Goal: Task Accomplishment & Management: Manage account settings

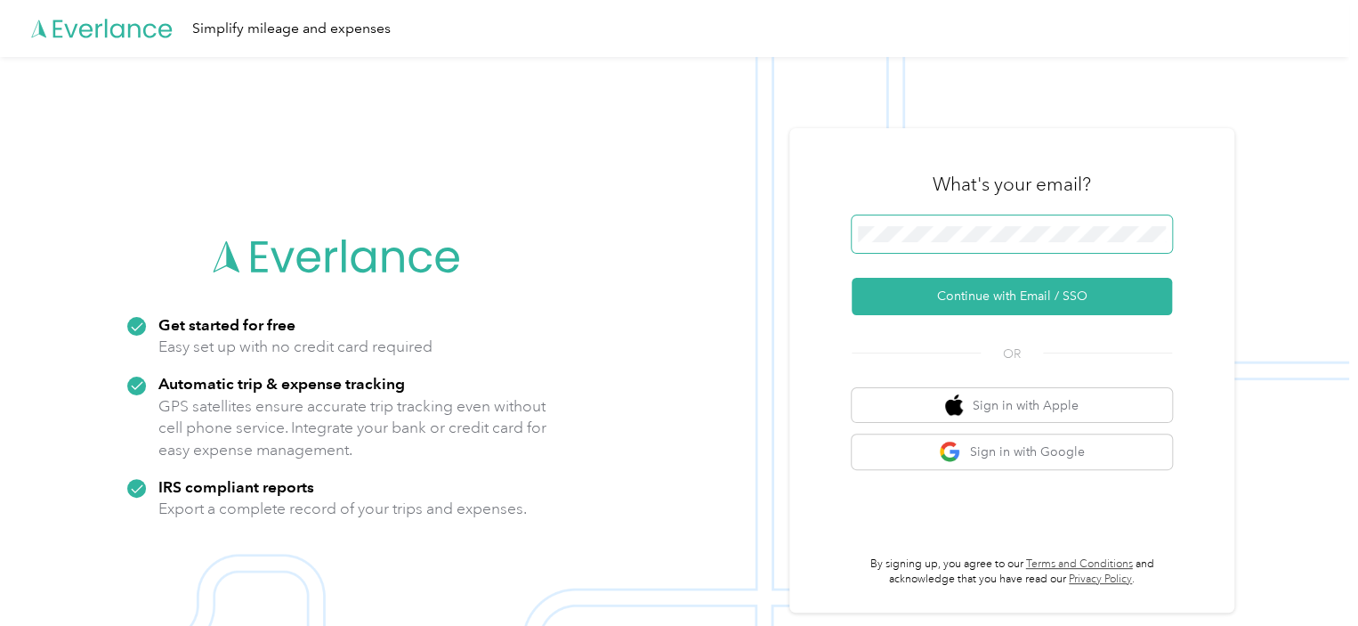
click at [1040, 219] on span at bounding box center [1012, 233] width 320 height 37
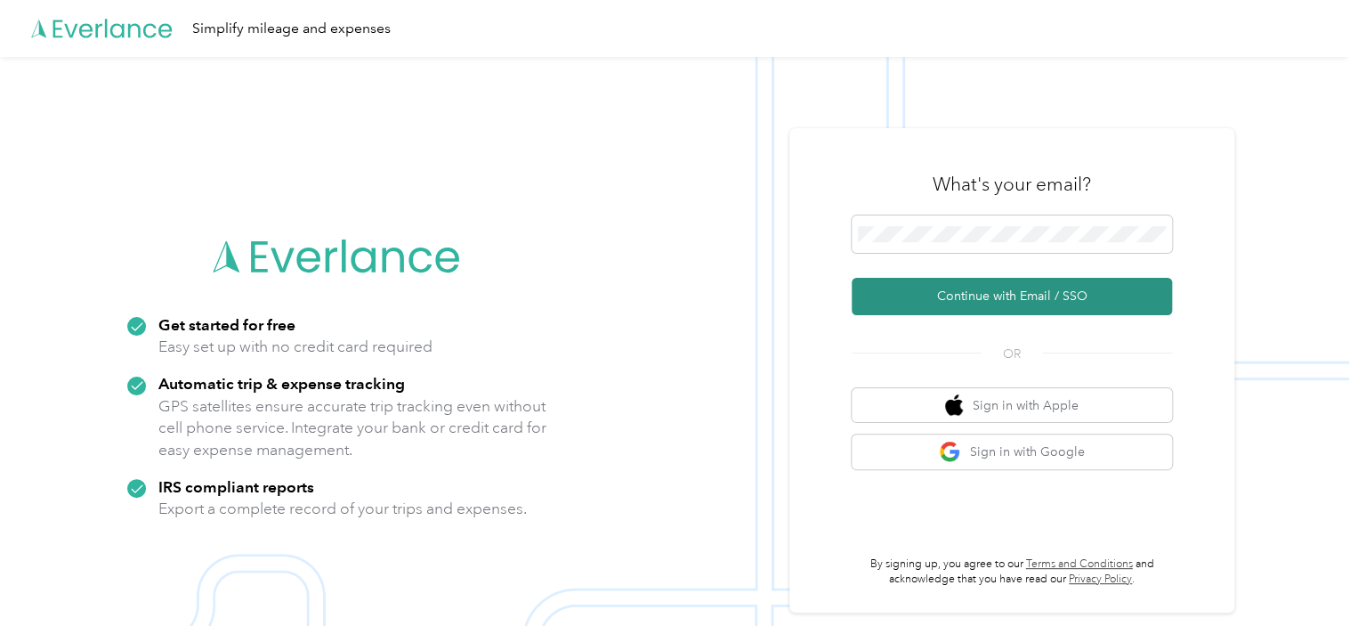
click at [1057, 287] on button "Continue with Email / SSO" at bounding box center [1012, 296] width 320 height 37
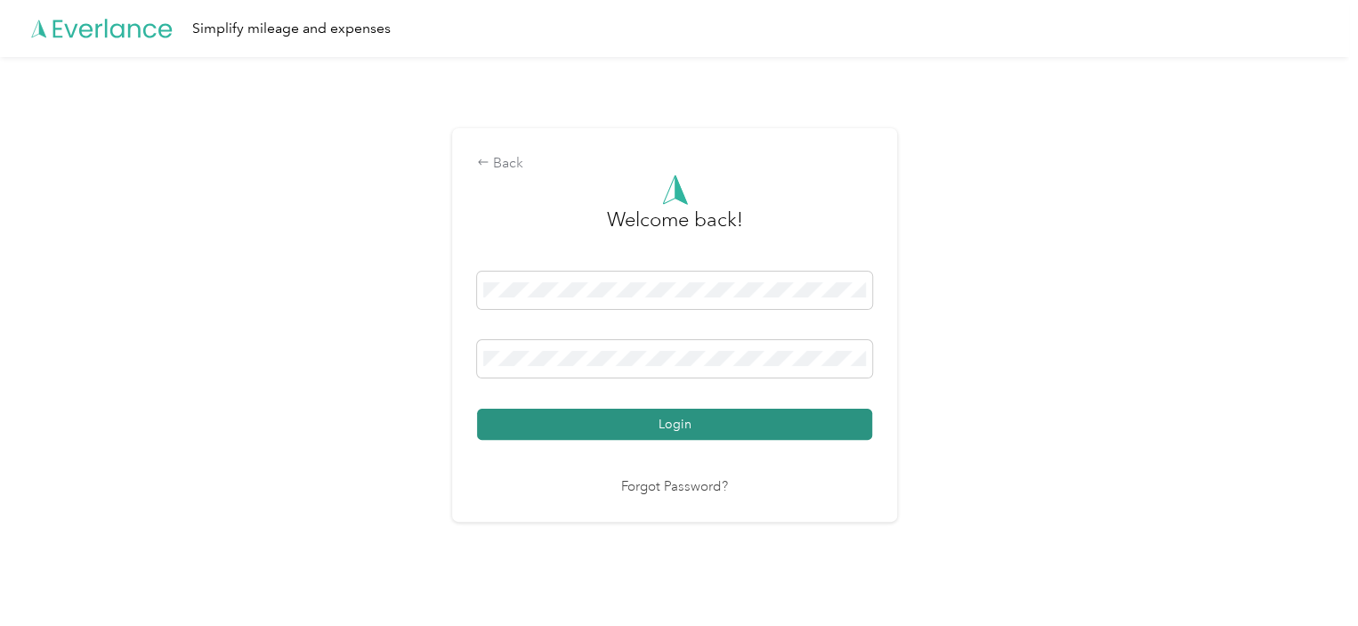
click at [655, 427] on button "Login" at bounding box center [674, 424] width 395 height 31
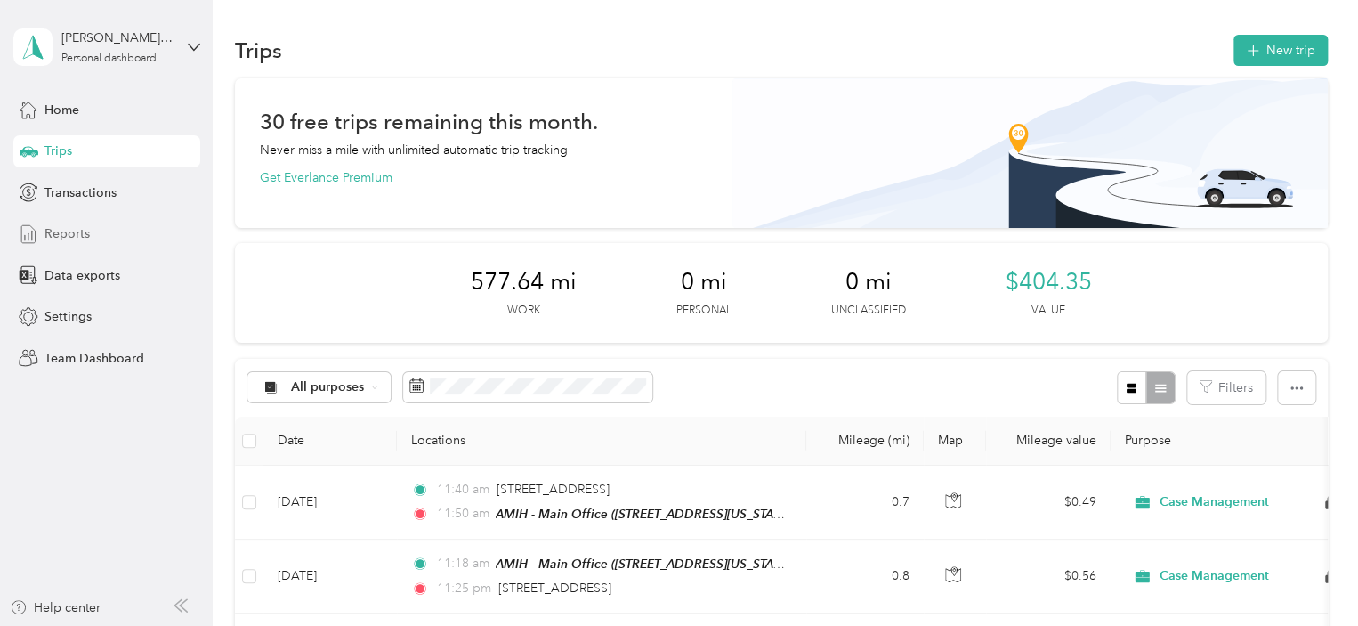
click at [90, 242] on div "Reports" at bounding box center [106, 234] width 187 height 32
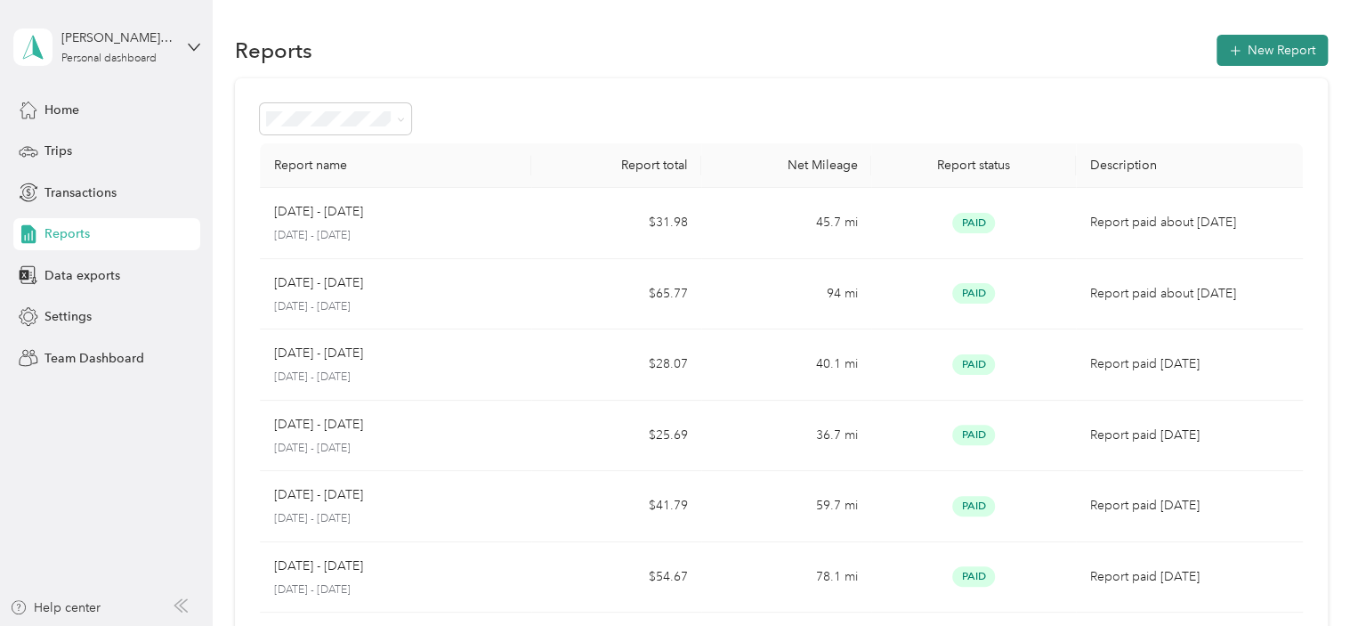
click at [1253, 50] on button "New Report" at bounding box center [1272, 50] width 111 height 31
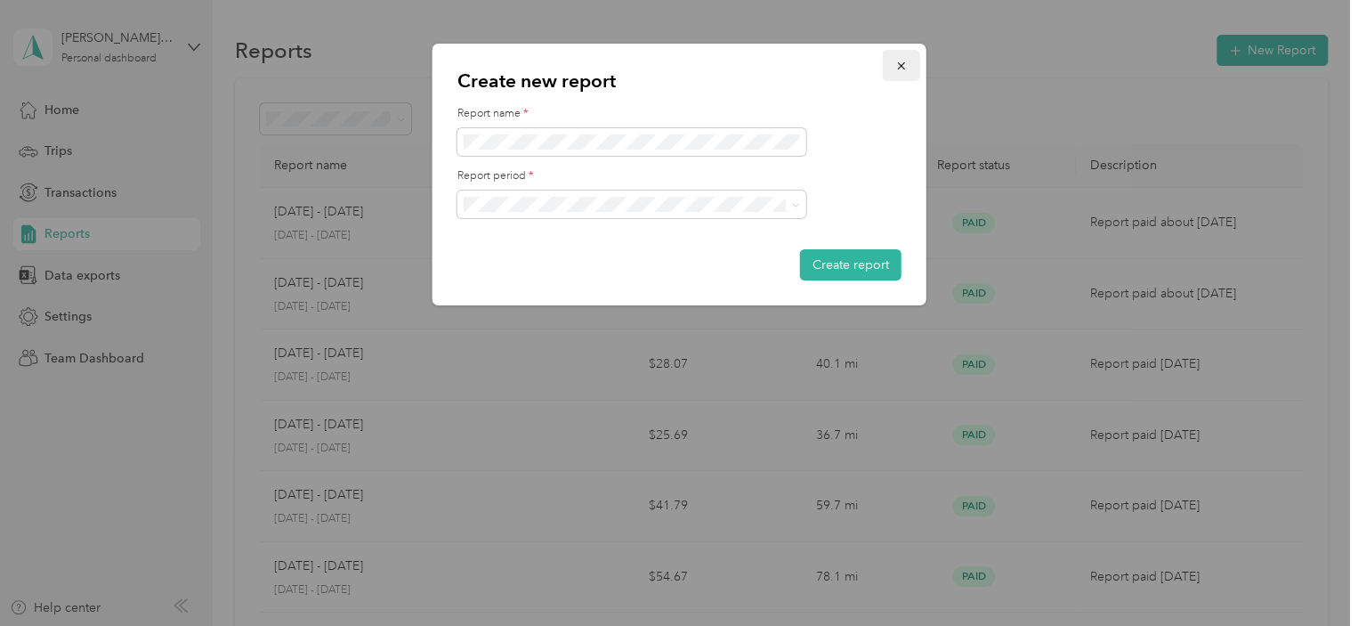
click at [895, 60] on icon "button" at bounding box center [901, 66] width 12 height 12
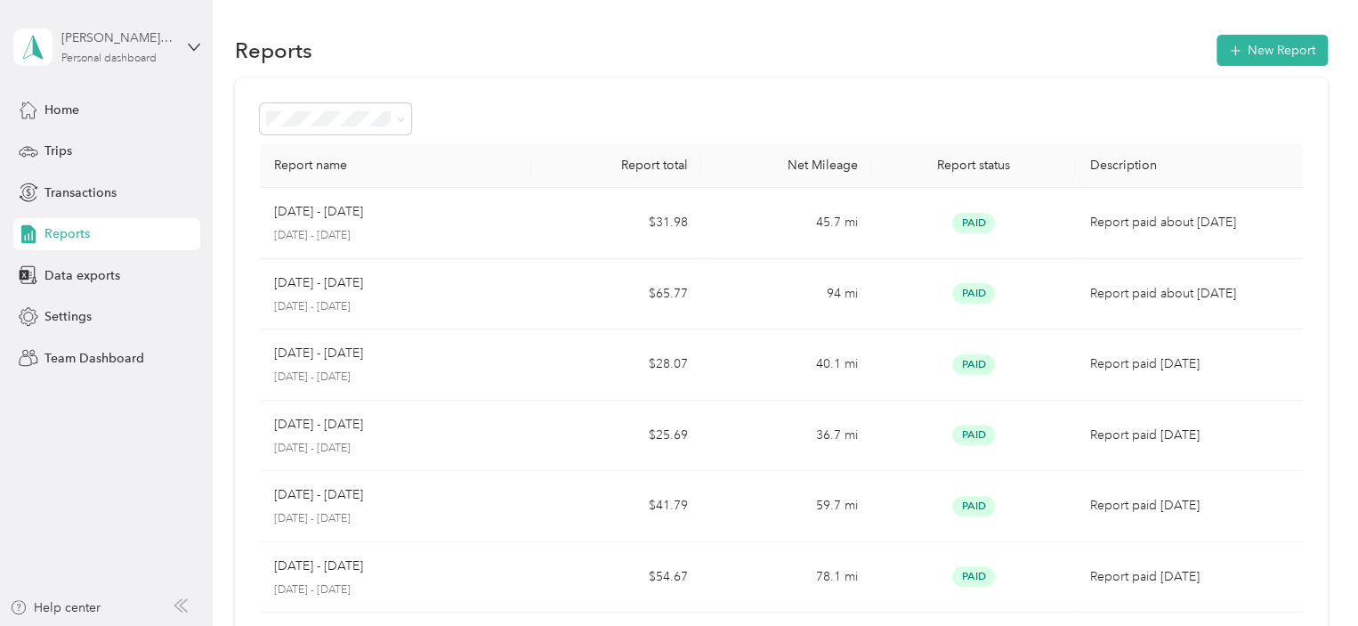
click at [128, 32] on div "[PERSON_NAME] [PERSON_NAME]" at bounding box center [116, 37] width 111 height 19
click at [202, 151] on div "Team dashboard" at bounding box center [201, 146] width 350 height 31
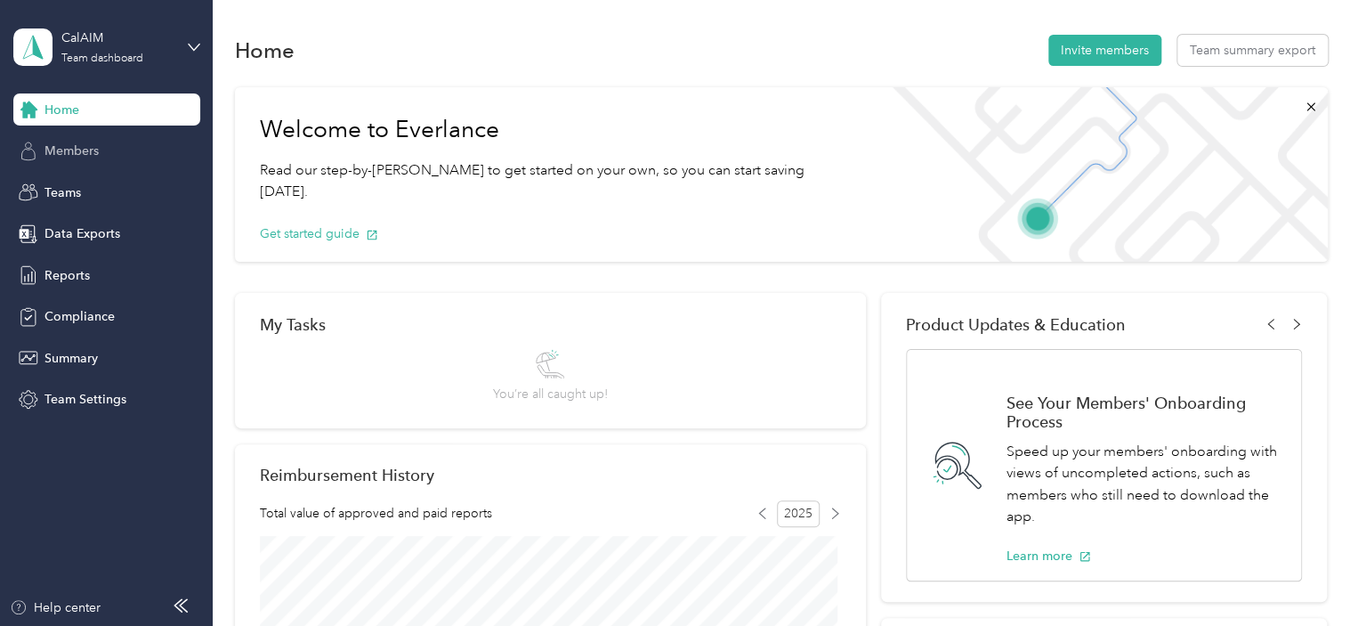
click at [93, 140] on div "Members" at bounding box center [106, 151] width 187 height 32
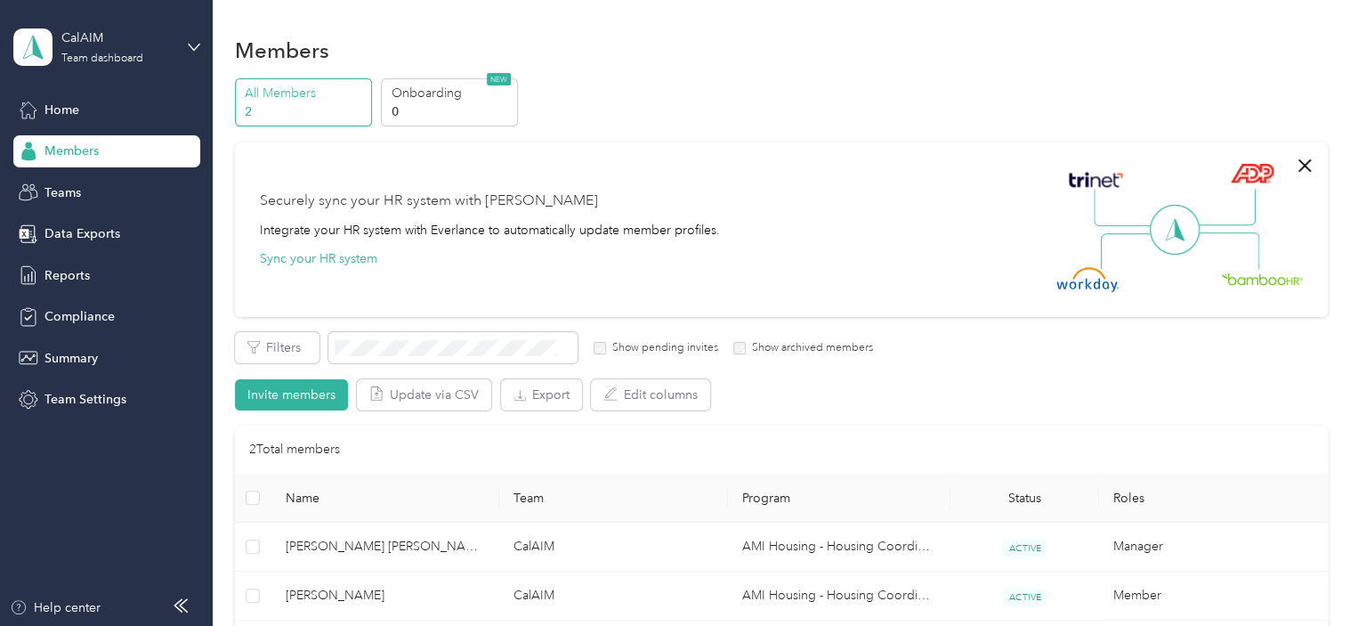
click at [186, 42] on div "CalAIM Team dashboard" at bounding box center [106, 47] width 187 height 62
click at [174, 173] on div "Personal dashboard" at bounding box center [201, 186] width 350 height 31
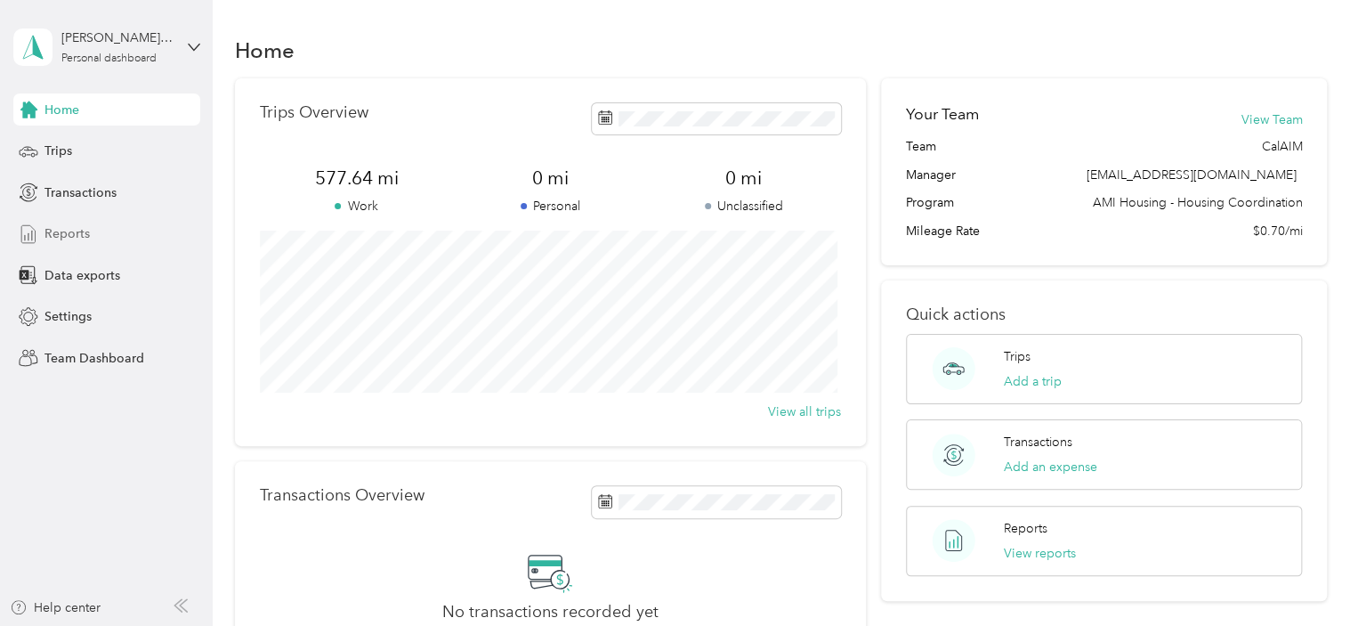
click at [109, 238] on div "Reports" at bounding box center [106, 234] width 187 height 32
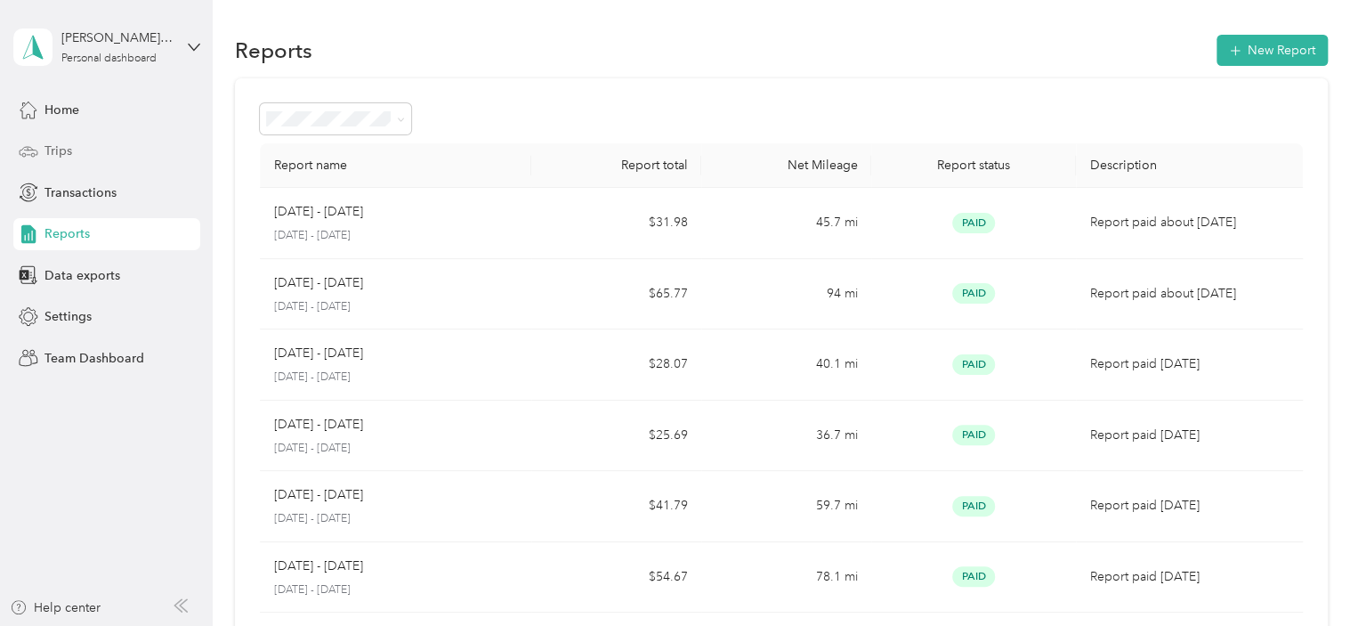
click at [70, 148] on span "Trips" at bounding box center [58, 151] width 28 height 19
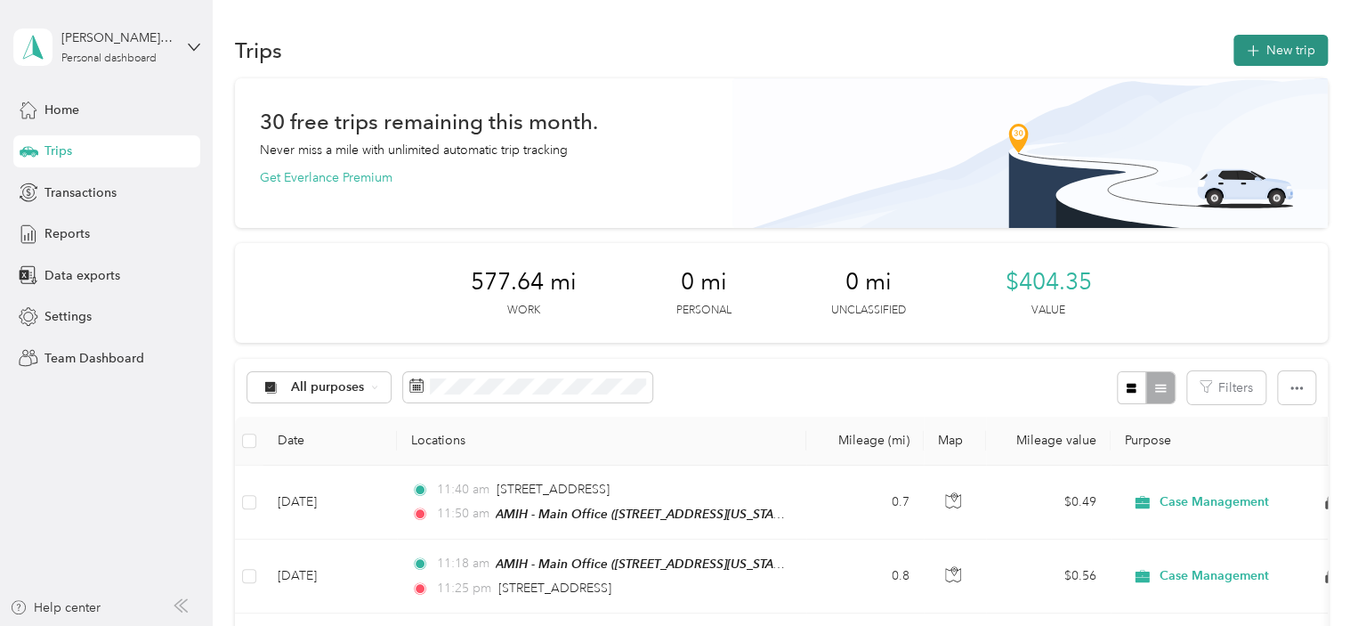
click at [1298, 42] on button "New trip" at bounding box center [1281, 50] width 94 height 31
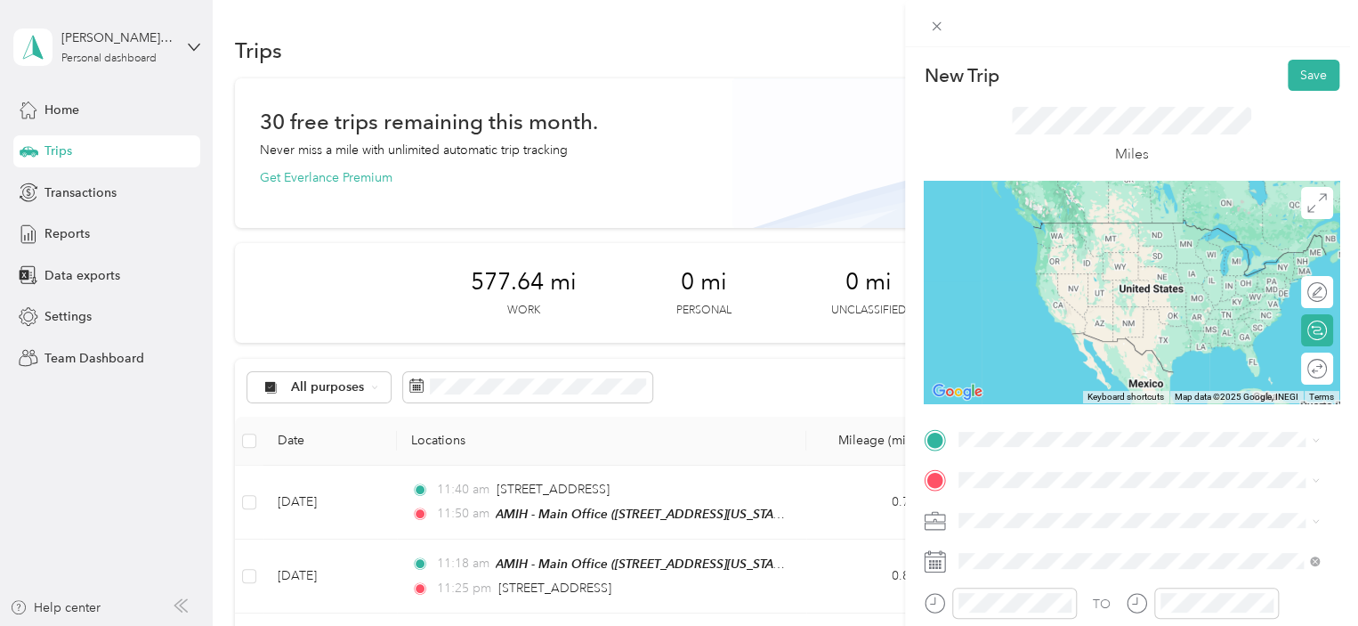
click at [1141, 235] on div "TEAM AMIH - Main Office [STREET_ADDRESS][US_STATE]" at bounding box center [1081, 239] width 178 height 44
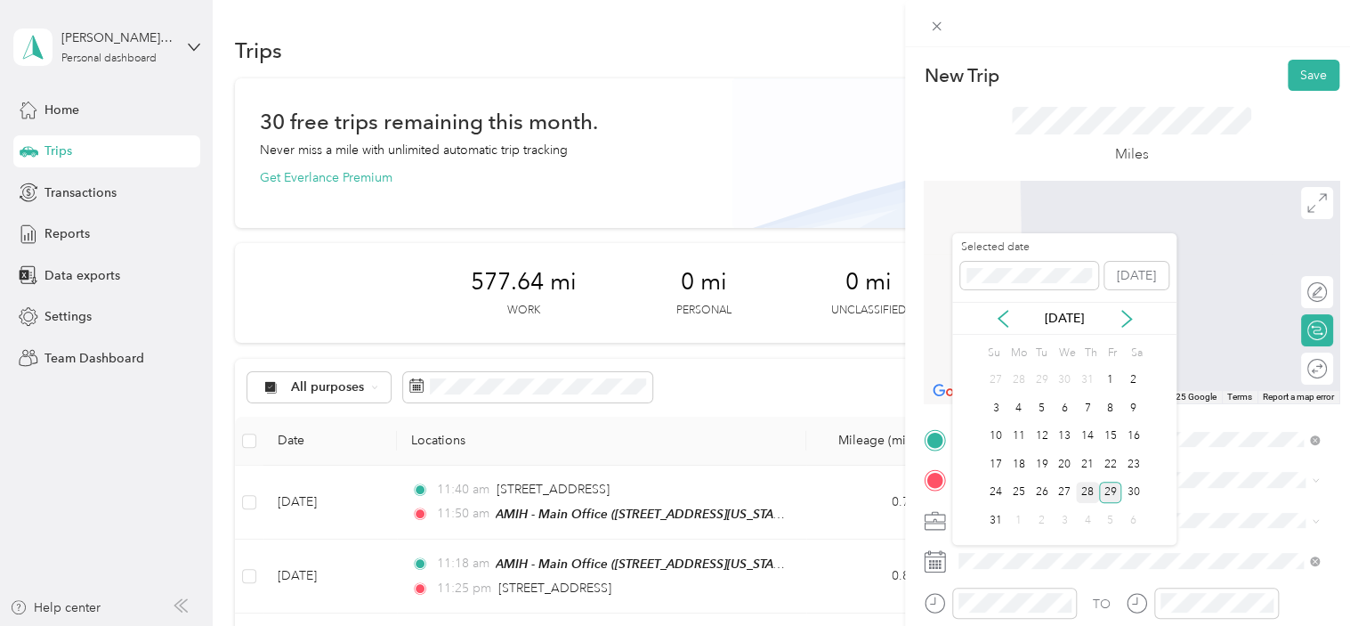
click at [1086, 492] on div "28" at bounding box center [1087, 492] width 23 height 22
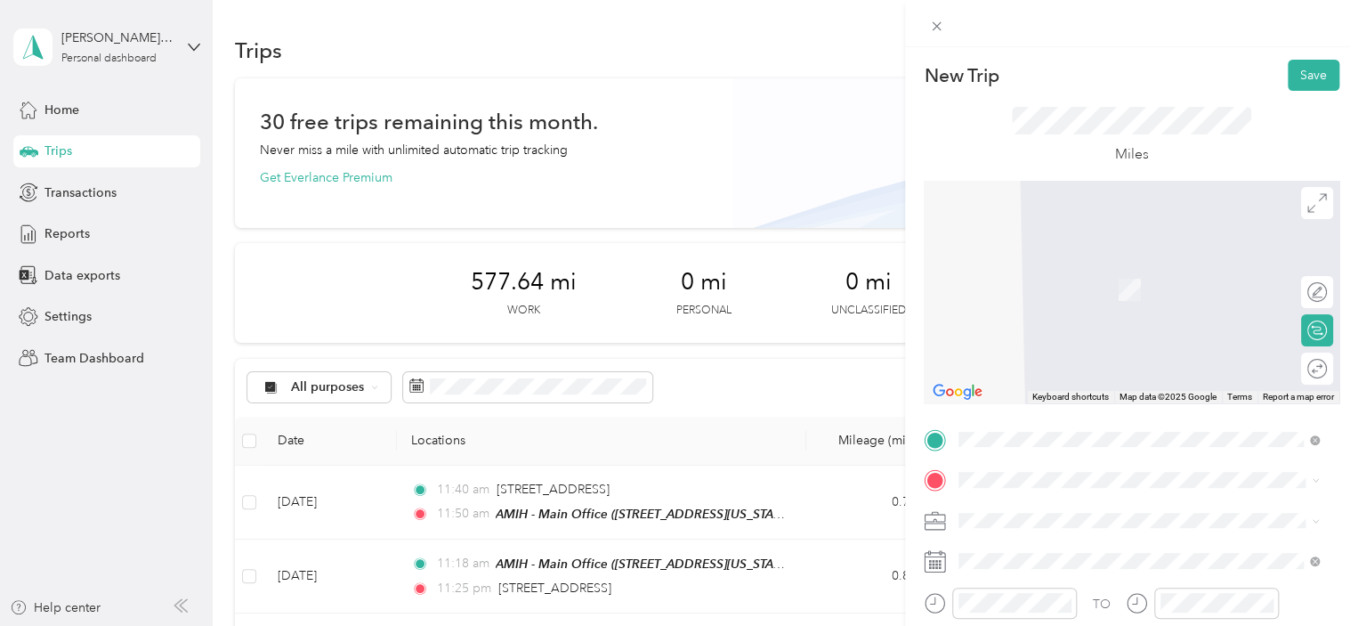
click at [1104, 272] on li "[STREET_ADDRESS][US_STATE]" at bounding box center [1138, 254] width 373 height 36
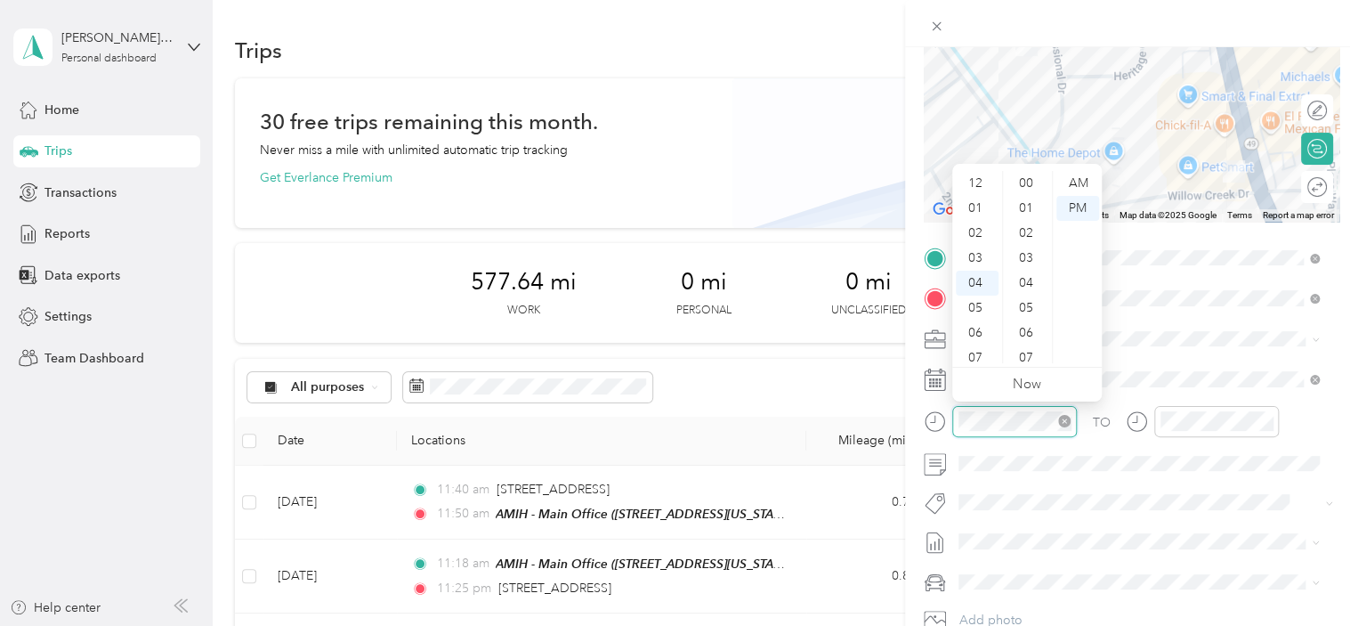
scroll to position [224, 0]
click at [1089, 182] on div "AM" at bounding box center [1077, 183] width 43 height 25
click at [977, 335] on div "10" at bounding box center [977, 332] width 43 height 25
click at [1026, 212] on div "10" at bounding box center [1028, 208] width 43 height 25
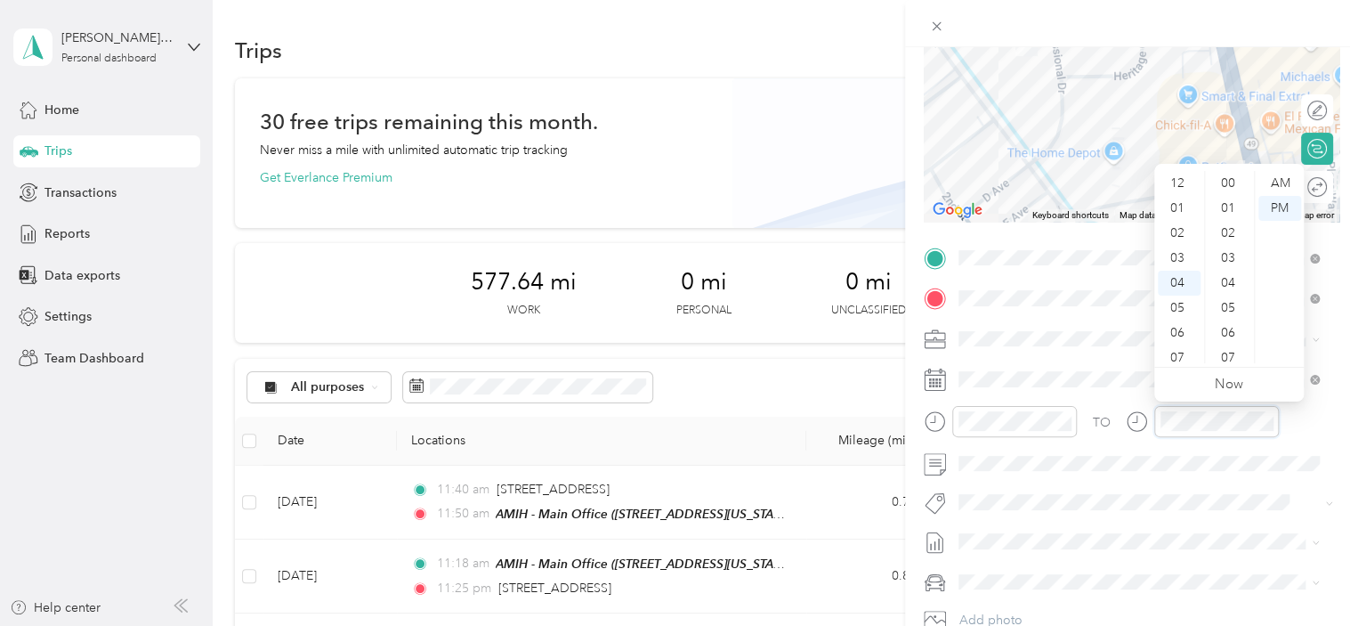
scroll to position [224, 0]
click at [1278, 187] on div "AM" at bounding box center [1279, 183] width 43 height 25
click at [1187, 334] on div "10" at bounding box center [1179, 332] width 43 height 25
click at [1231, 358] on div "20" at bounding box center [1230, 359] width 43 height 25
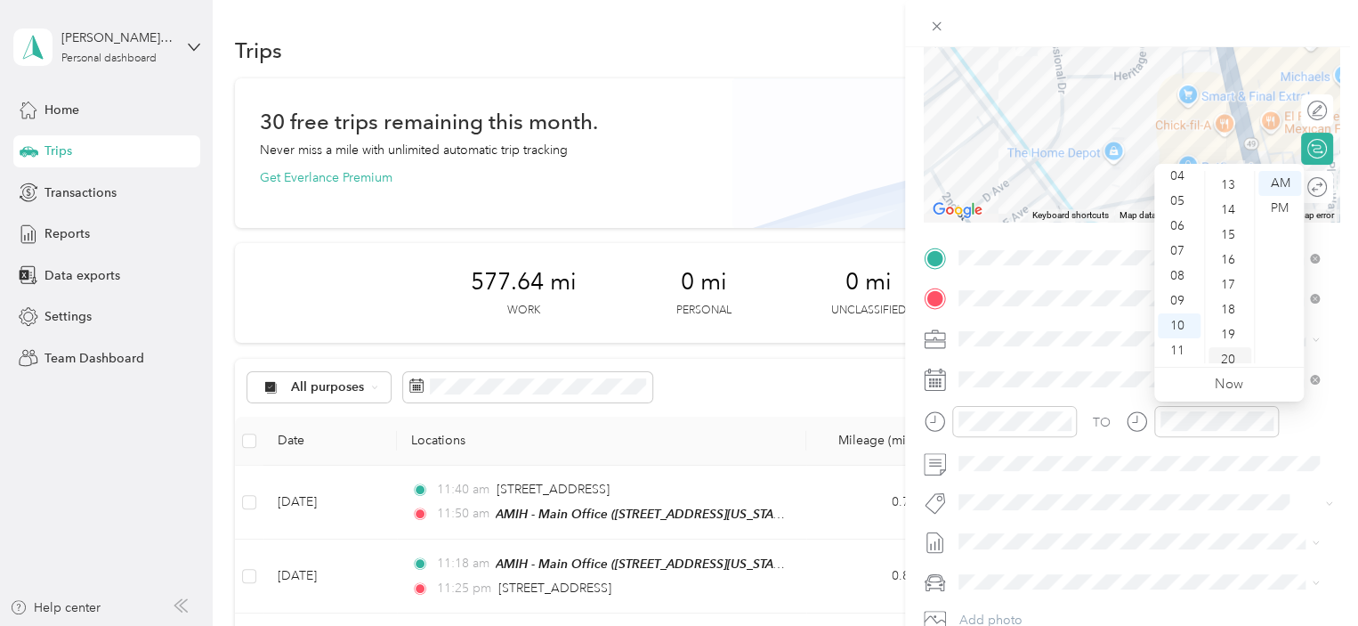
scroll to position [498, 0]
click at [1112, 484] on div "TO Add photo" at bounding box center [1132, 459] width 416 height 430
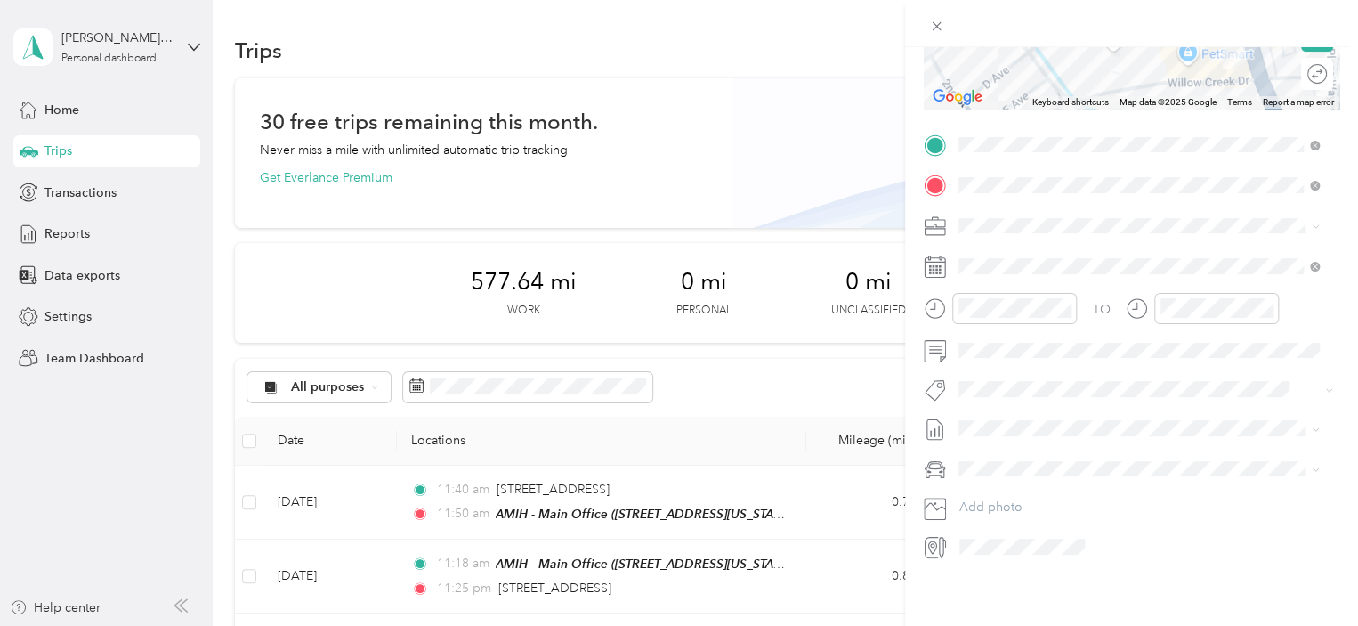
scroll to position [307, 0]
click at [1030, 455] on span at bounding box center [1145, 469] width 387 height 28
click at [1024, 475] on li "Ford F250" at bounding box center [1138, 479] width 373 height 31
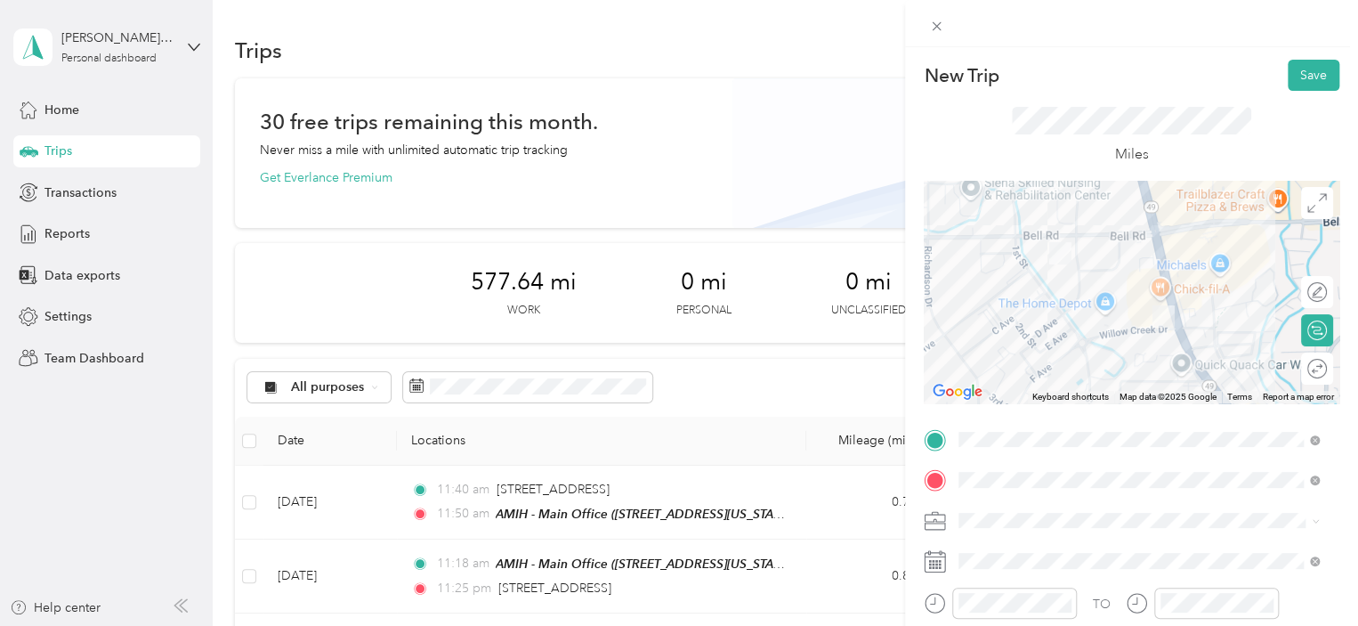
click at [1125, 234] on div at bounding box center [1132, 292] width 416 height 222
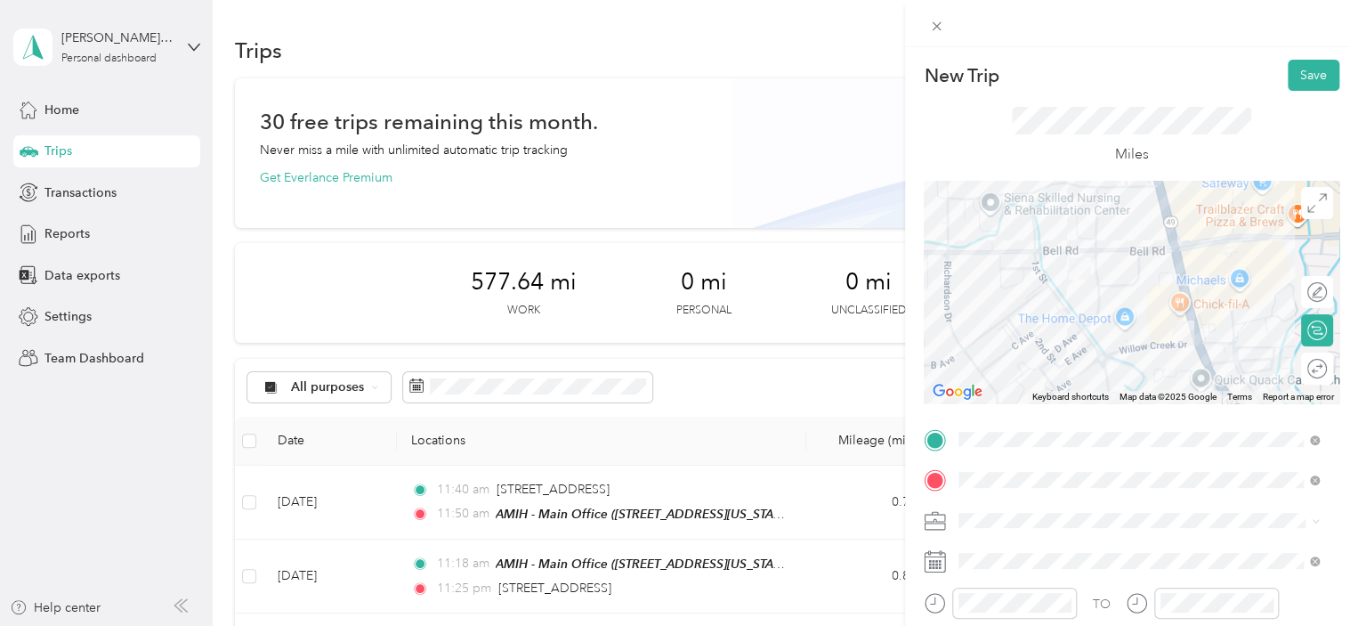
click at [1093, 299] on div at bounding box center [1132, 292] width 416 height 222
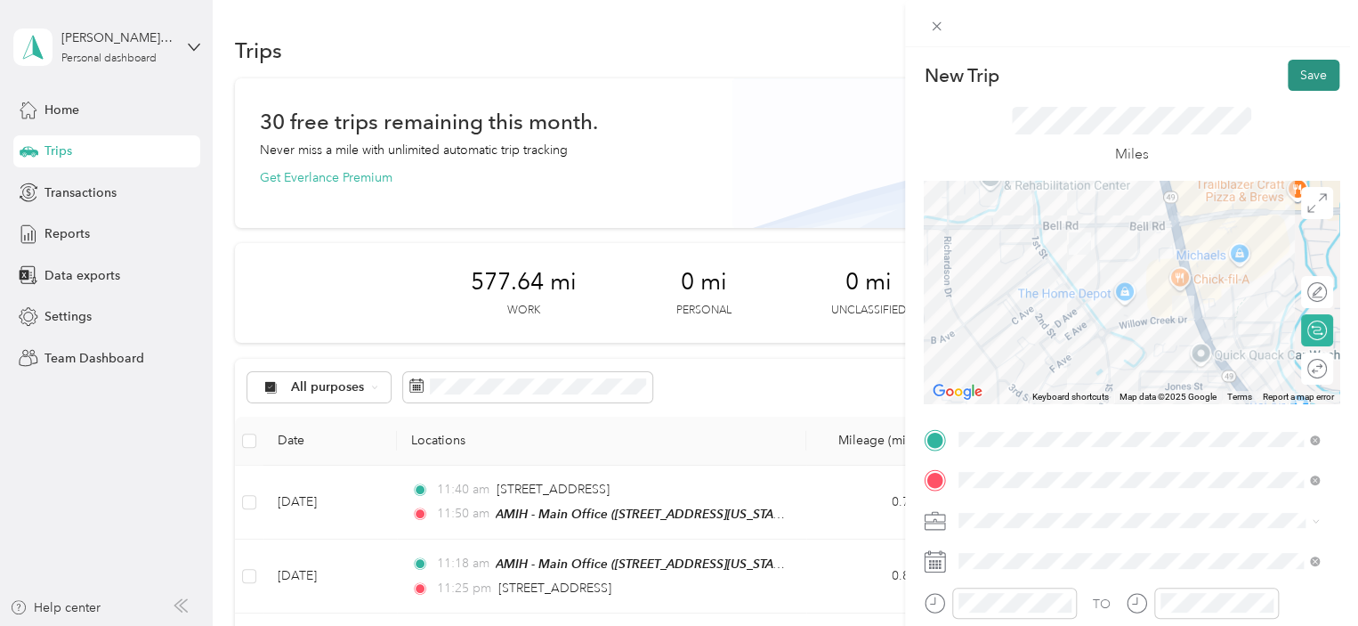
click at [1307, 85] on button "Save" at bounding box center [1314, 75] width 52 height 31
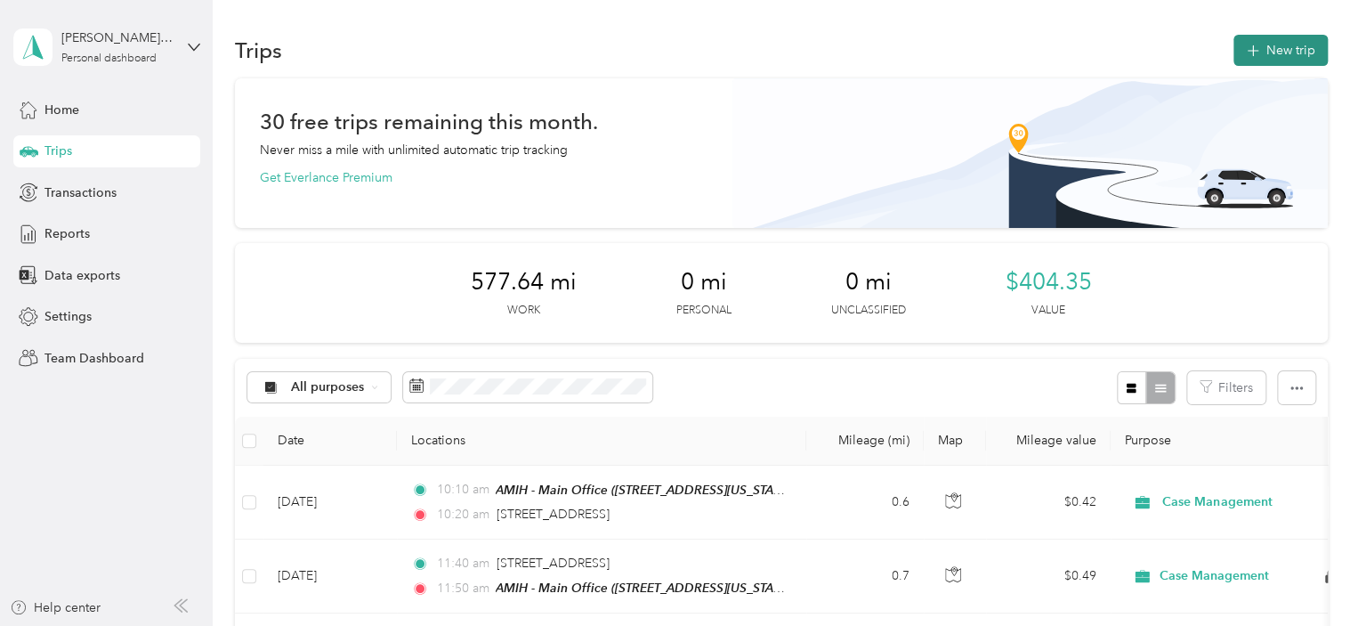
click at [1287, 57] on button "New trip" at bounding box center [1281, 50] width 94 height 31
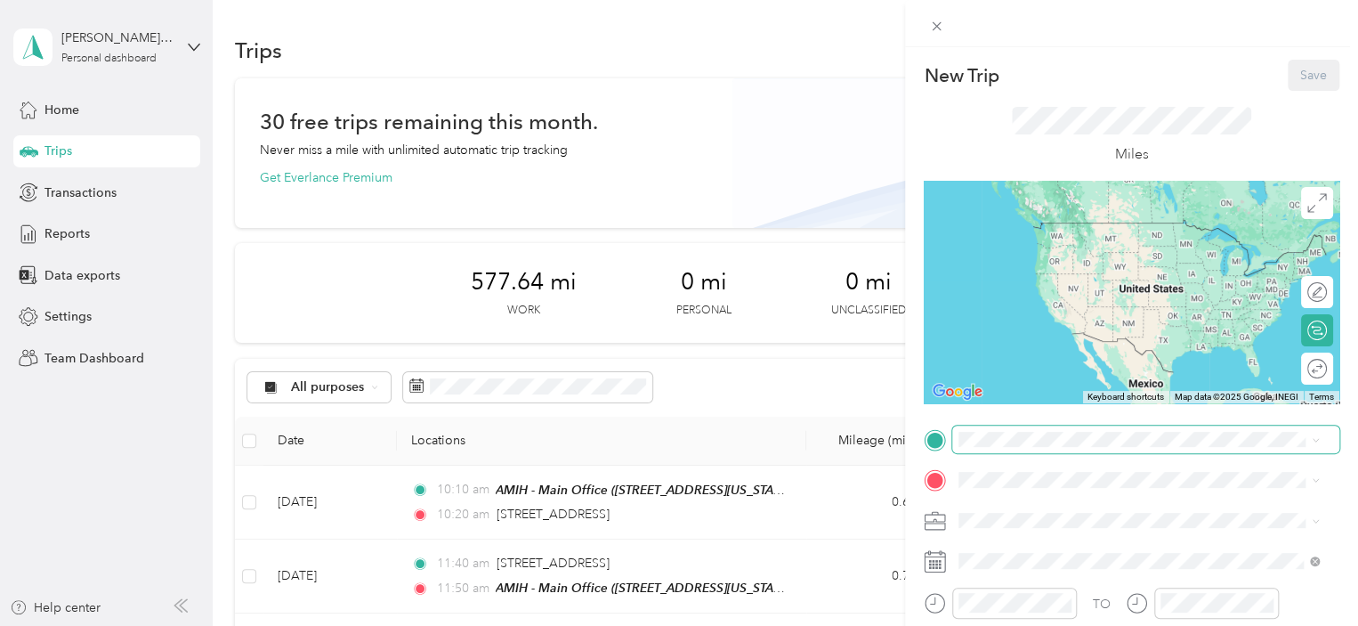
click at [1032, 450] on span at bounding box center [1145, 439] width 387 height 28
click at [1129, 250] on ol "From search results [STREET_ADDRESS][GEOGRAPHIC_DATA][US_STATE][STREET_ADDRESS]…" at bounding box center [1138, 279] width 373 height 227
click at [1051, 427] on span at bounding box center [1145, 439] width 387 height 28
click at [1089, 220] on span "[STREET_ADDRESS][US_STATE]" at bounding box center [1081, 222] width 178 height 16
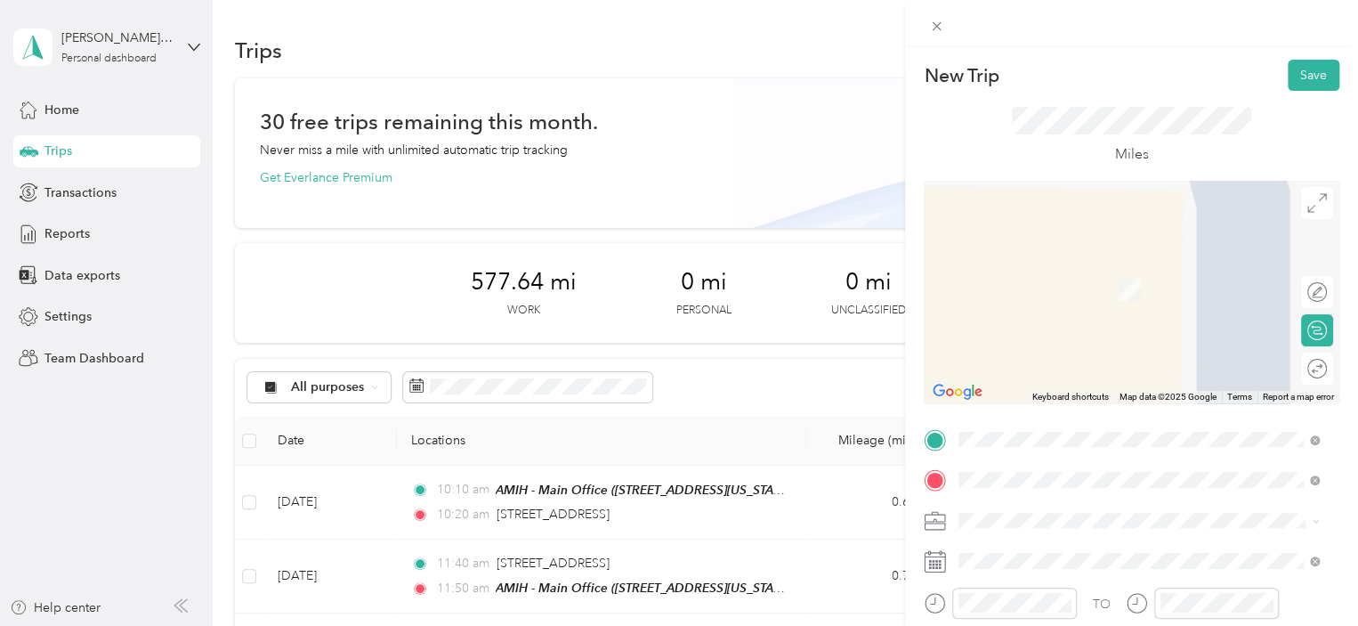
click at [1145, 298] on span "[STREET_ADDRESS][US_STATE]" at bounding box center [1081, 295] width 178 height 15
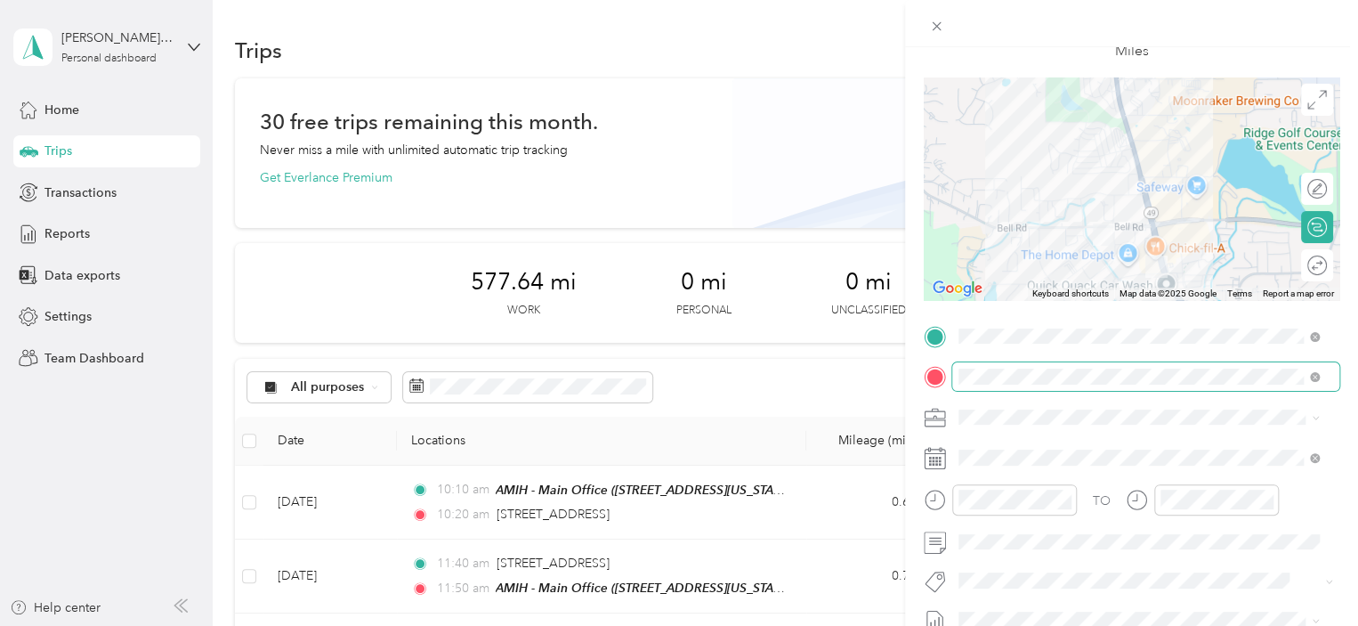
scroll to position [110, 0]
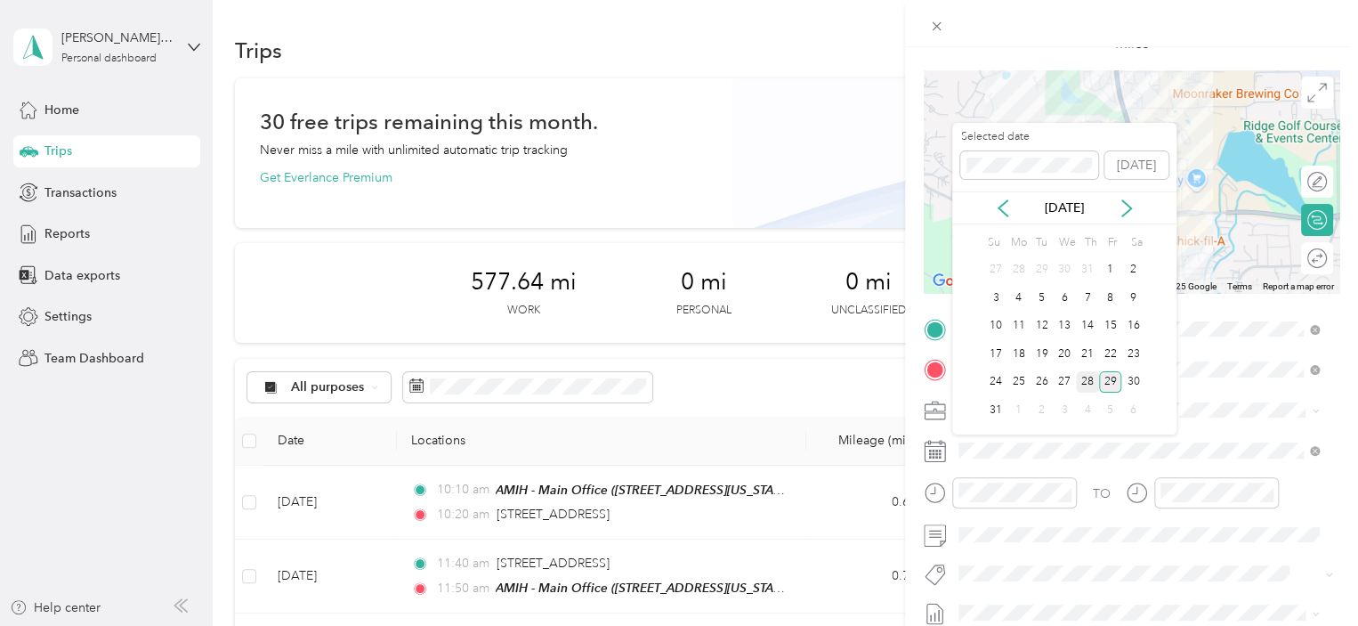
click at [1082, 377] on div "28" at bounding box center [1087, 382] width 23 height 22
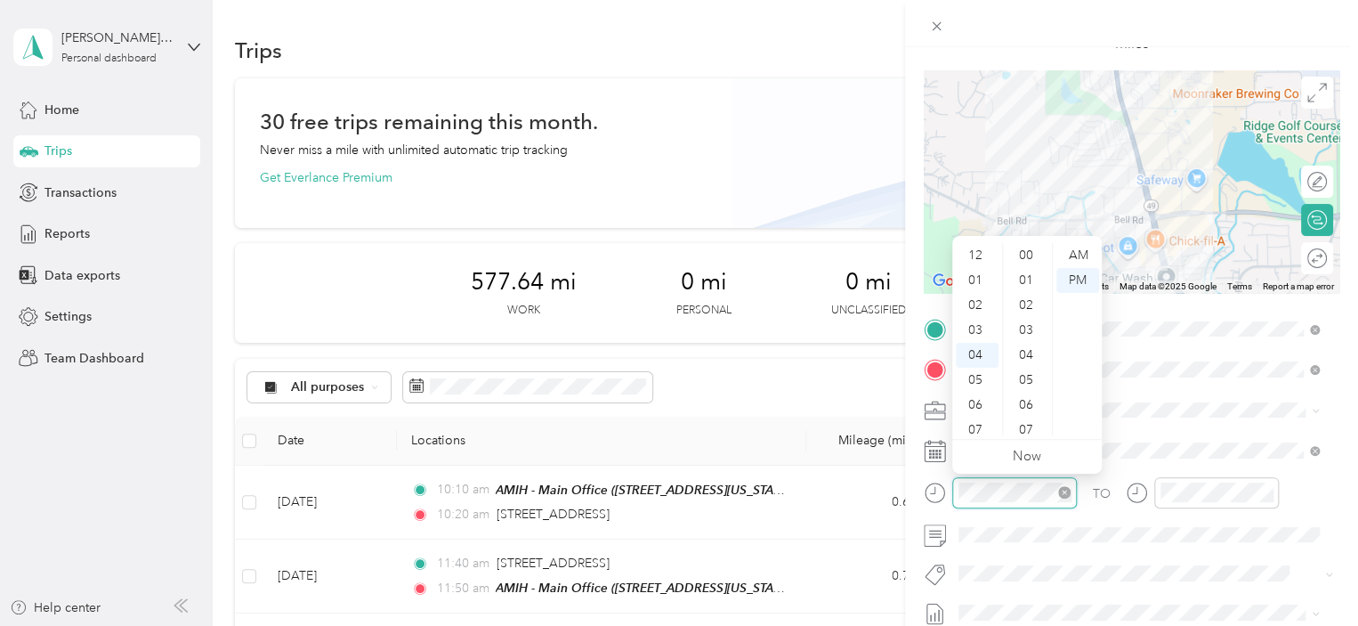
scroll to position [274, 0]
click at [986, 393] on div "10" at bounding box center [977, 404] width 43 height 25
click at [1025, 270] on div "25" at bounding box center [1028, 266] width 43 height 25
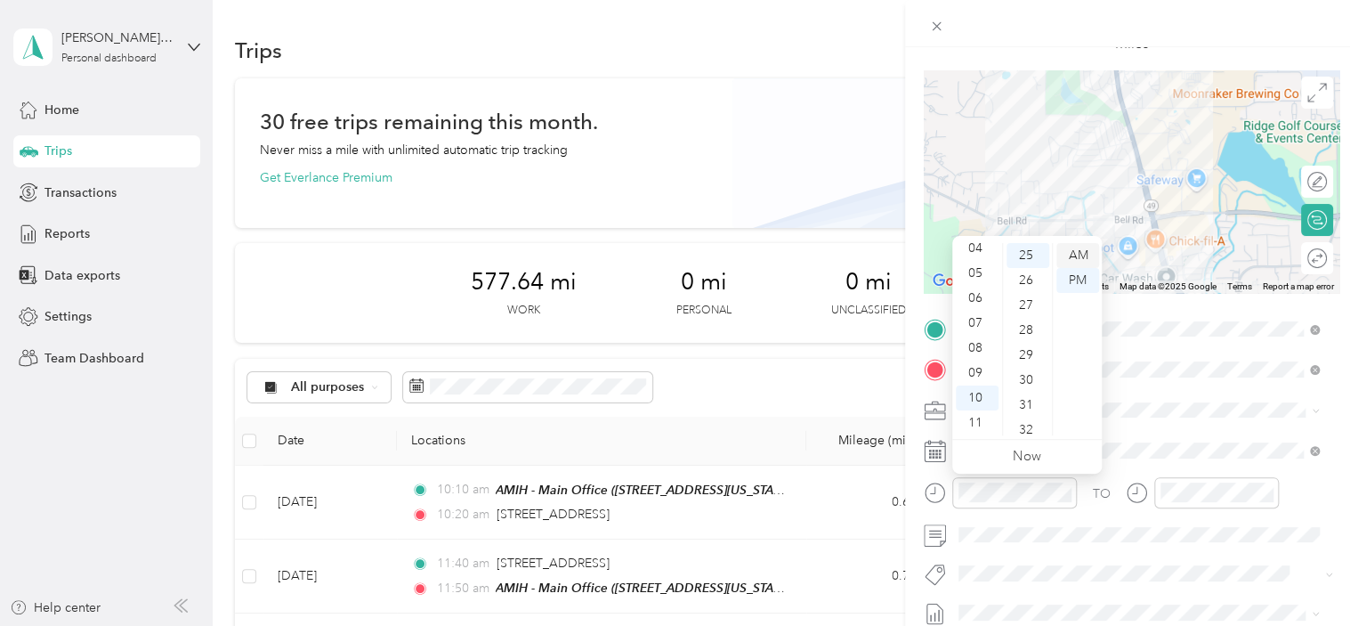
click at [1080, 255] on div "AM" at bounding box center [1077, 255] width 43 height 25
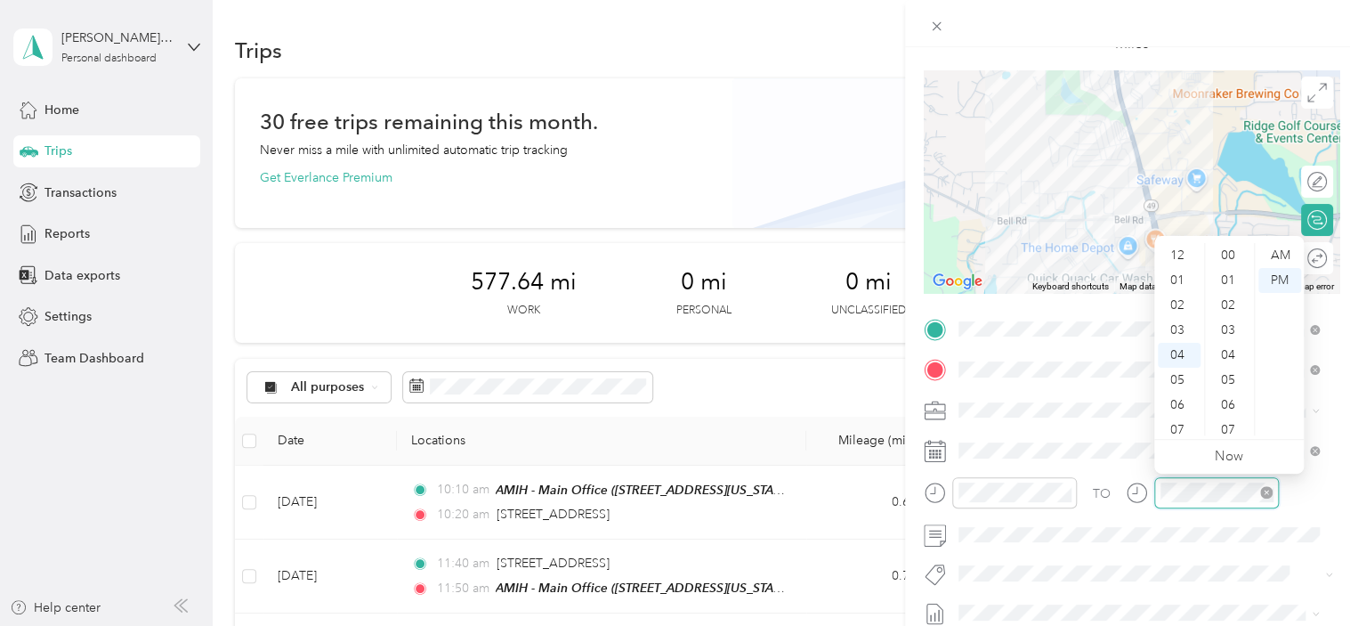
scroll to position [274, 0]
click at [1274, 263] on div "AM" at bounding box center [1279, 255] width 43 height 25
click at [1179, 406] on div "10" at bounding box center [1179, 404] width 43 height 25
click at [1235, 416] on div "30" at bounding box center [1230, 421] width 43 height 25
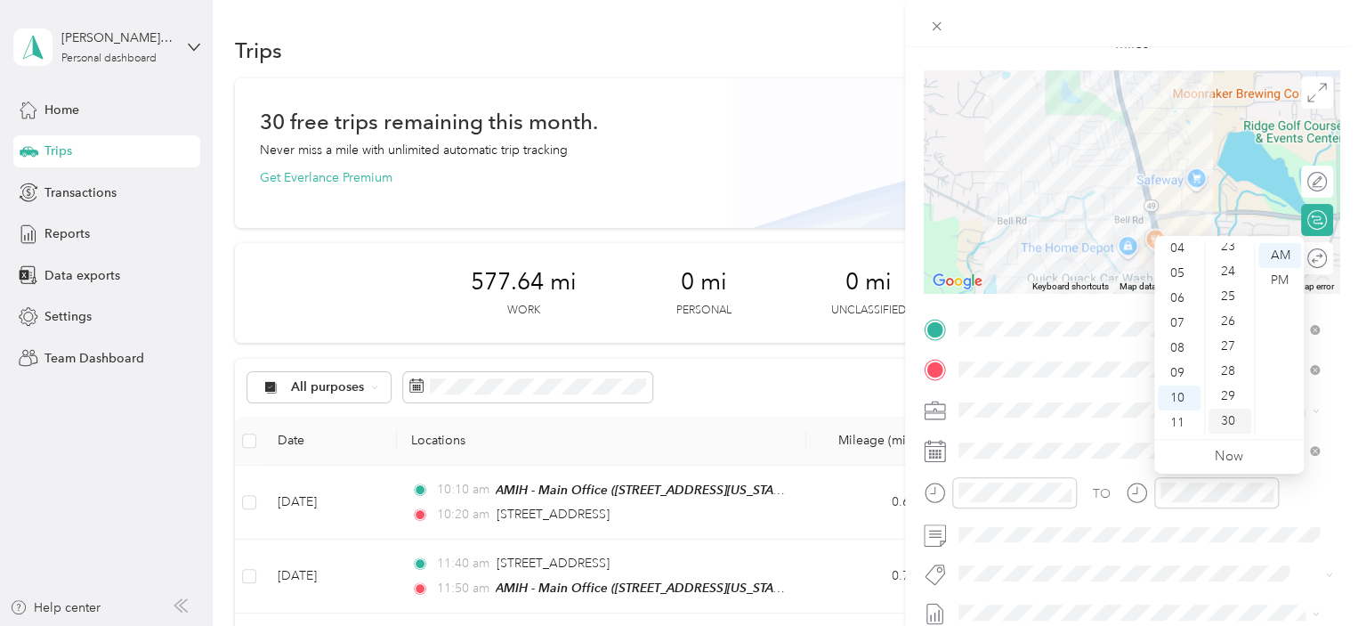
scroll to position [748, 0]
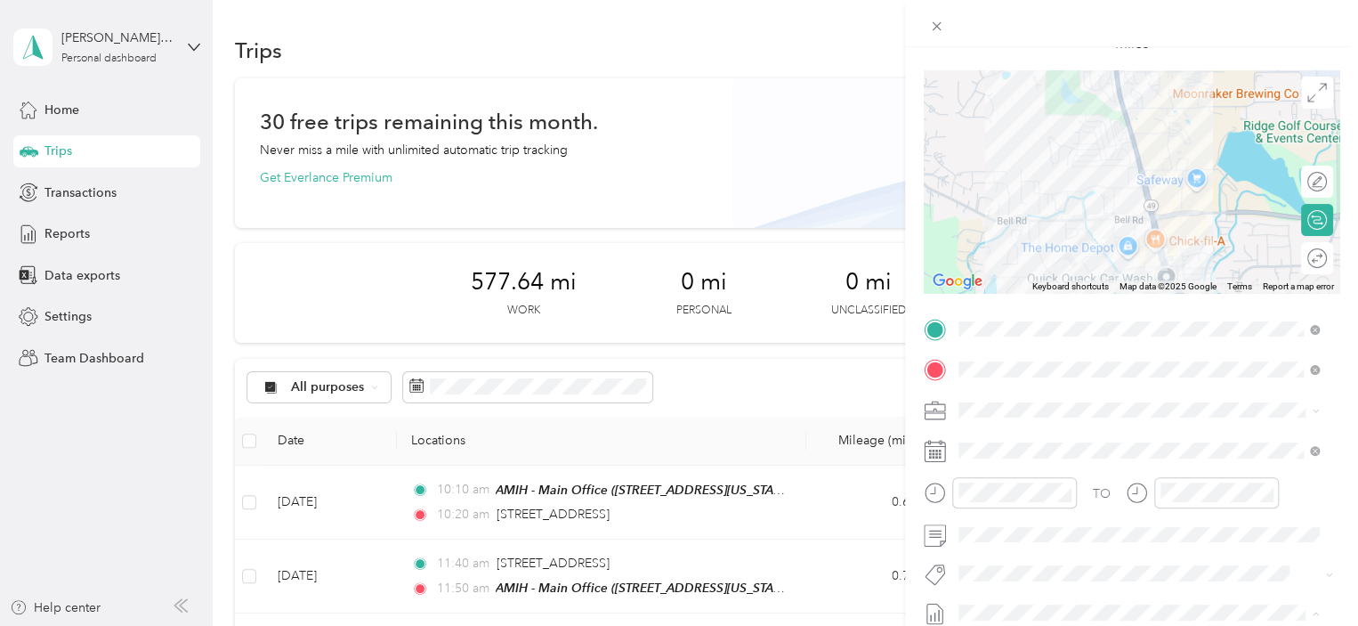
click at [1049, 625] on div "New Trip Save This trip cannot be edited because it is either under review, app…" at bounding box center [674, 626] width 1349 height 0
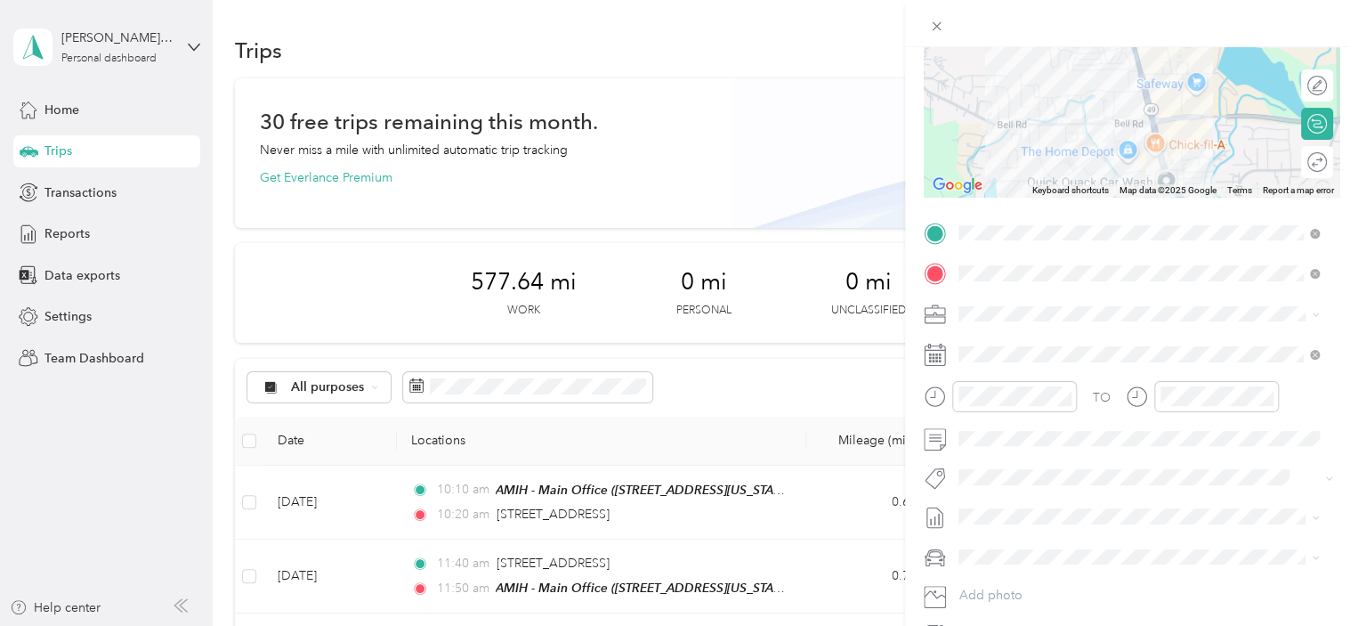
scroll to position [208, 0]
click at [1047, 591] on li "Ford F250" at bounding box center [1138, 578] width 373 height 31
click at [1023, 574] on li "[DATE] - [DATE] Draft" at bounding box center [1138, 570] width 373 height 28
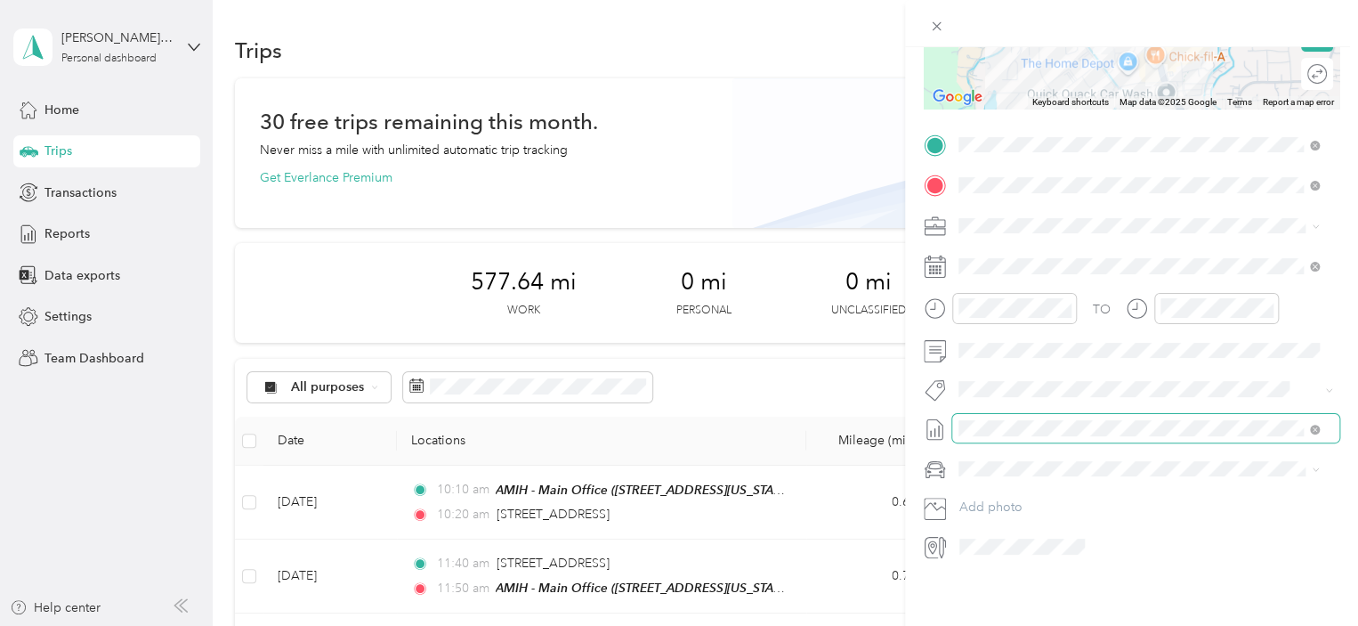
scroll to position [0, 0]
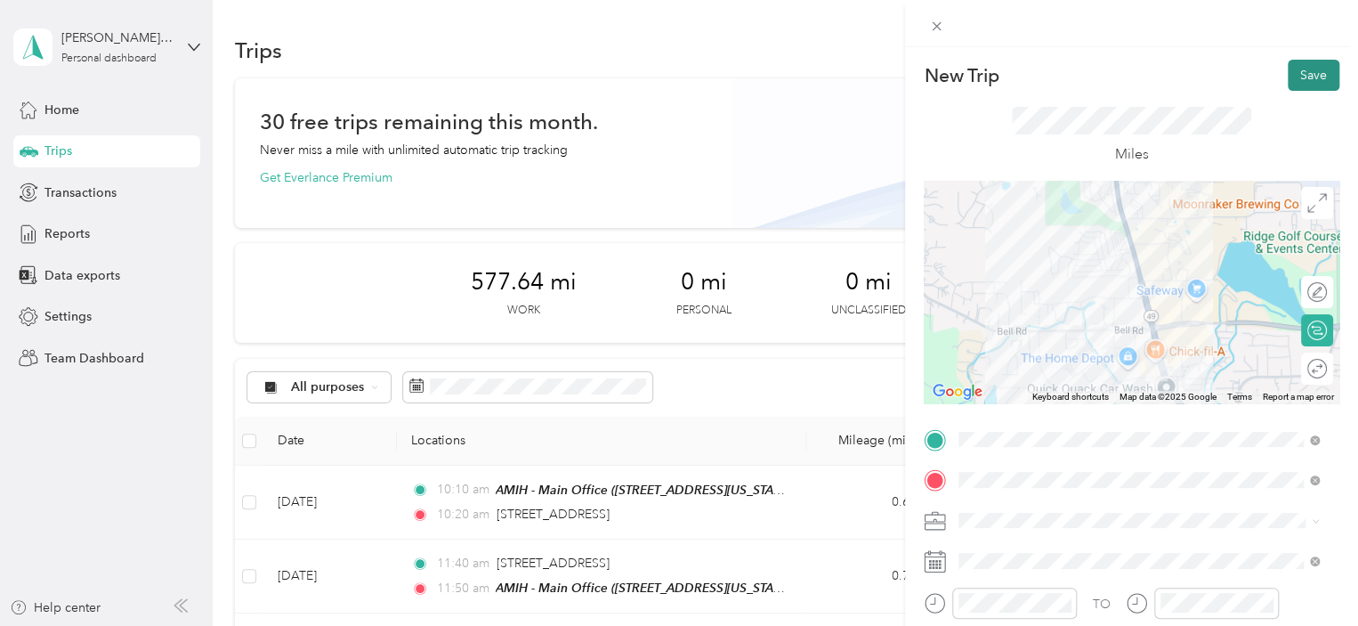
click at [1296, 72] on button "Save" at bounding box center [1314, 75] width 52 height 31
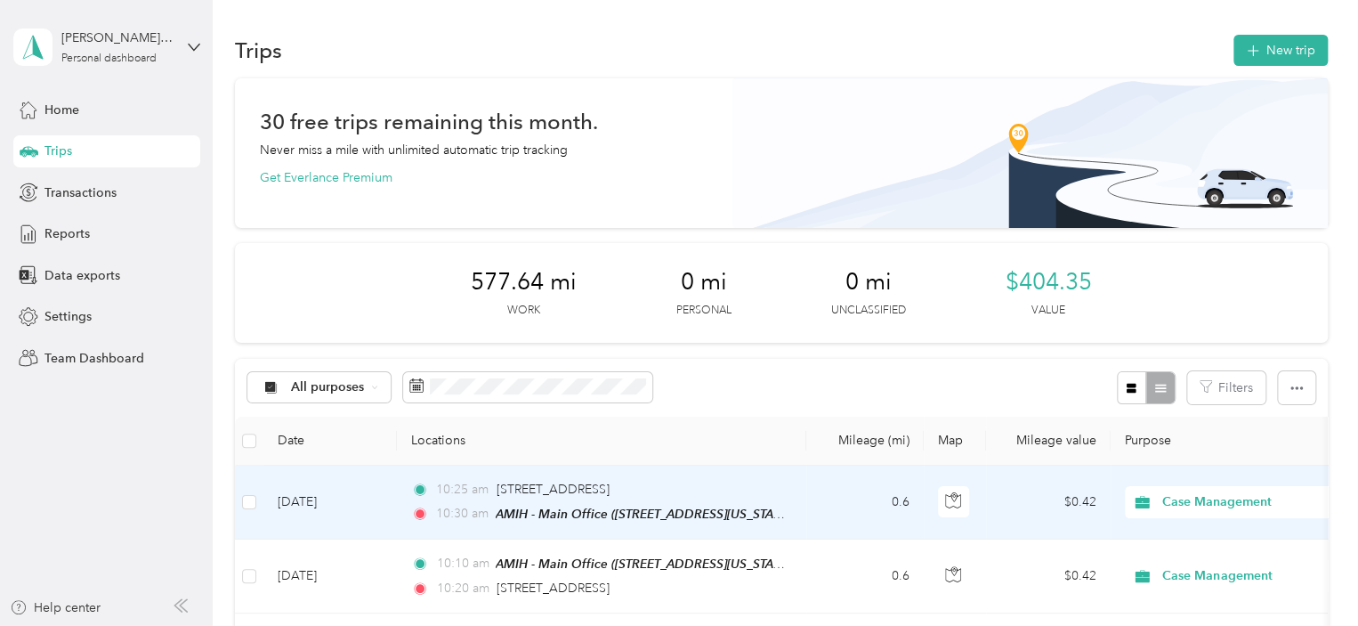
scroll to position [85, 0]
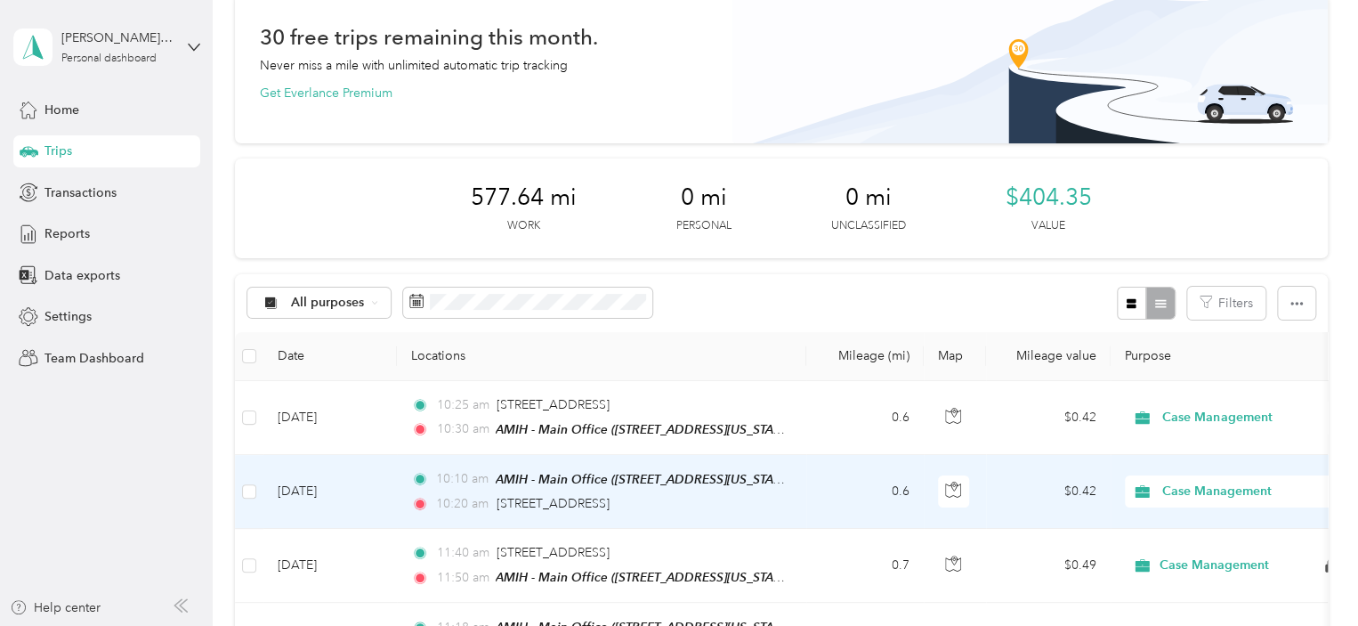
click at [821, 498] on td "0.6" at bounding box center [864, 492] width 117 height 74
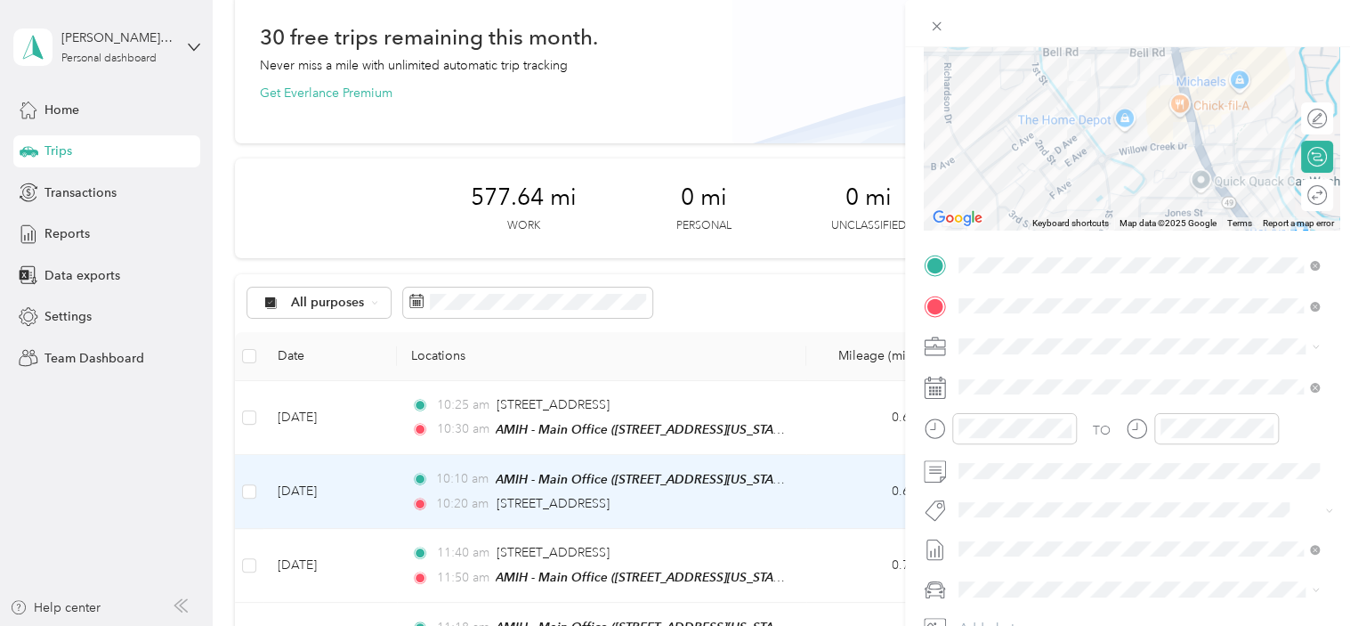
scroll to position [174, 0]
click at [773, 401] on div "Trip details Save This trip cannot be edited because it is either under review,…" at bounding box center [679, 313] width 1358 height 626
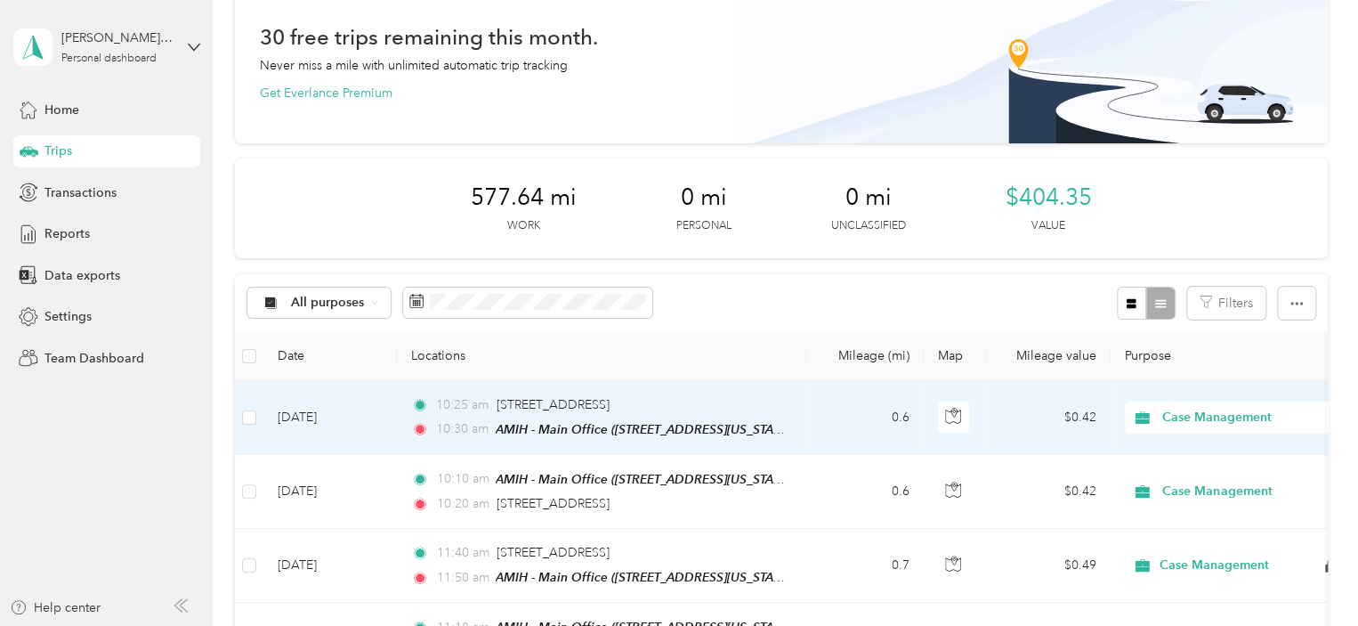
click at [840, 406] on td "0.6" at bounding box center [864, 418] width 117 height 74
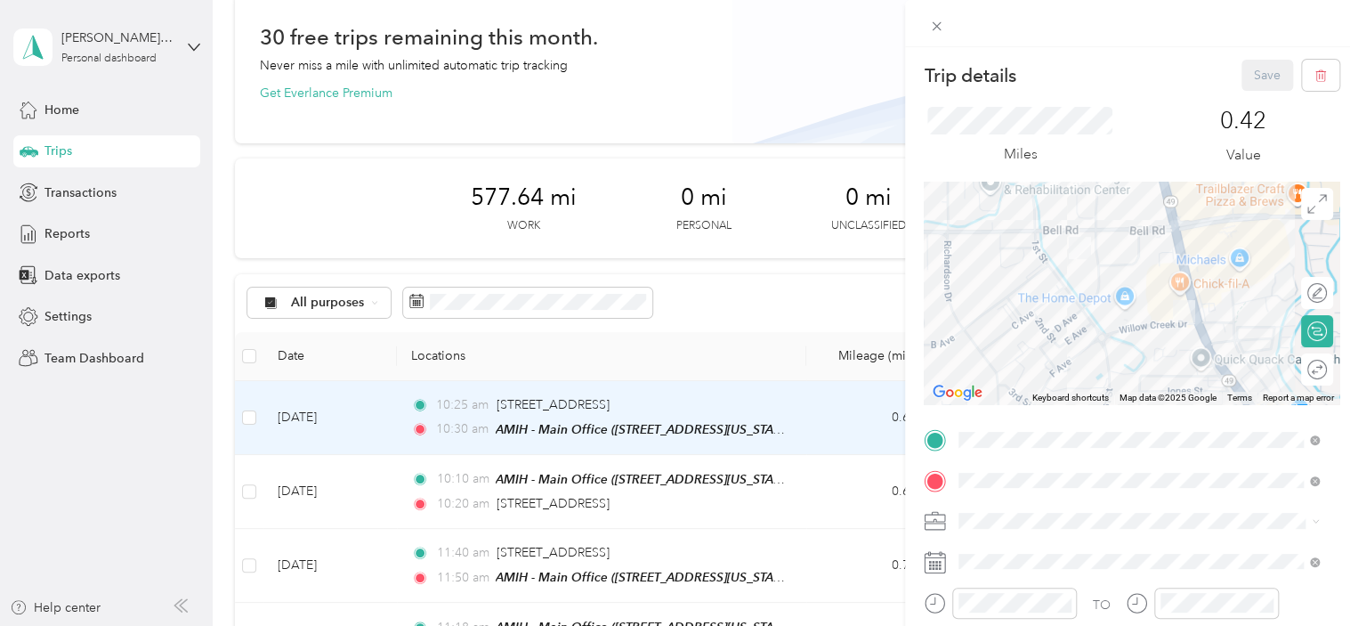
click at [808, 94] on div "Trip details Save This trip cannot be edited because it is either under review,…" at bounding box center [679, 313] width 1358 height 626
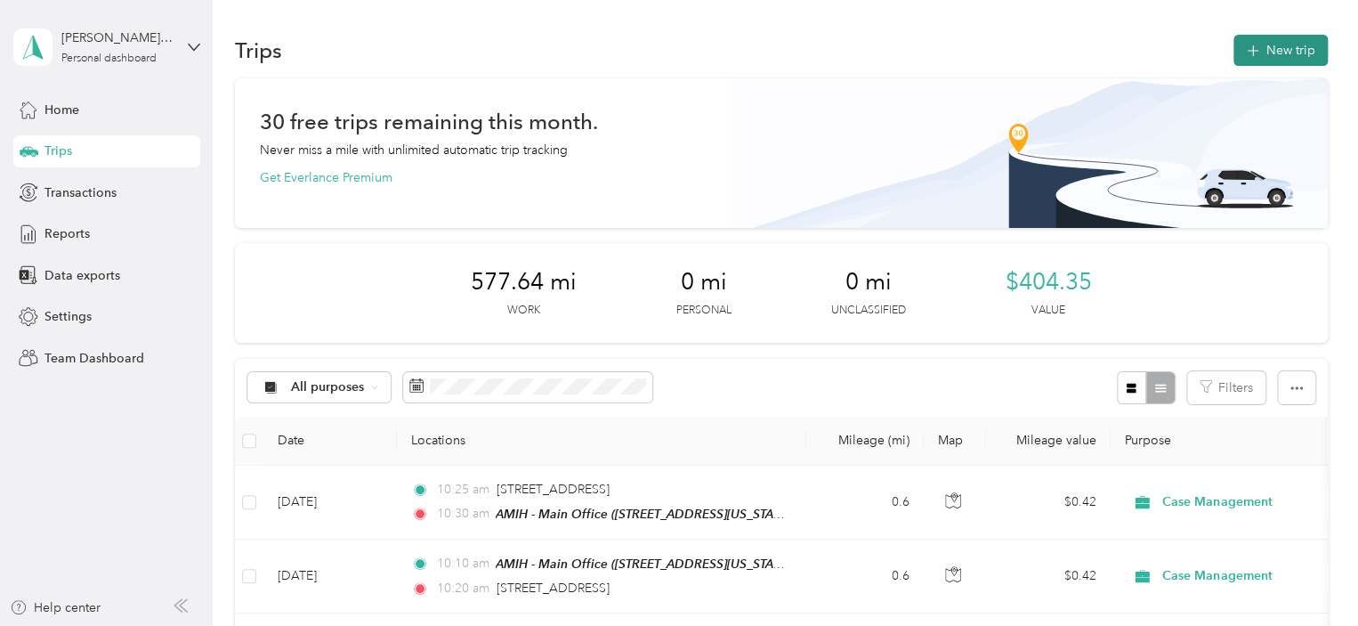
click at [1289, 56] on button "New trip" at bounding box center [1281, 50] width 94 height 31
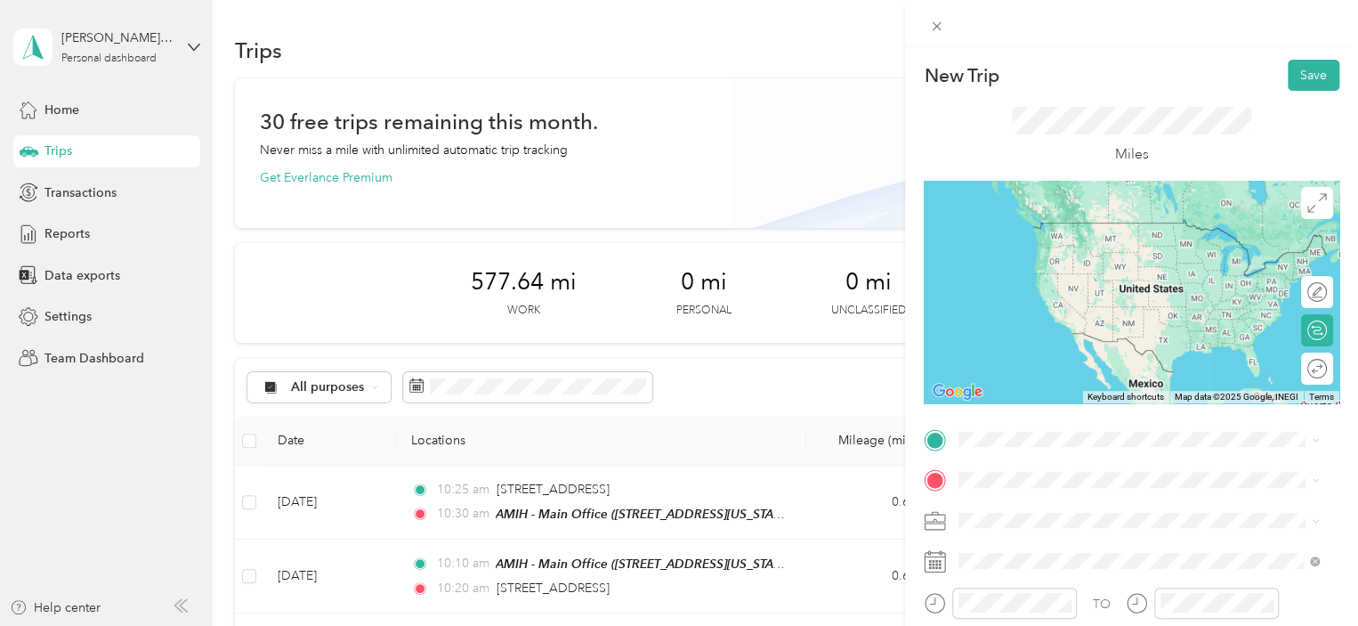
click at [1127, 255] on div "TEAM AMIH - Main Office [STREET_ADDRESS][US_STATE]" at bounding box center [1081, 234] width 178 height 44
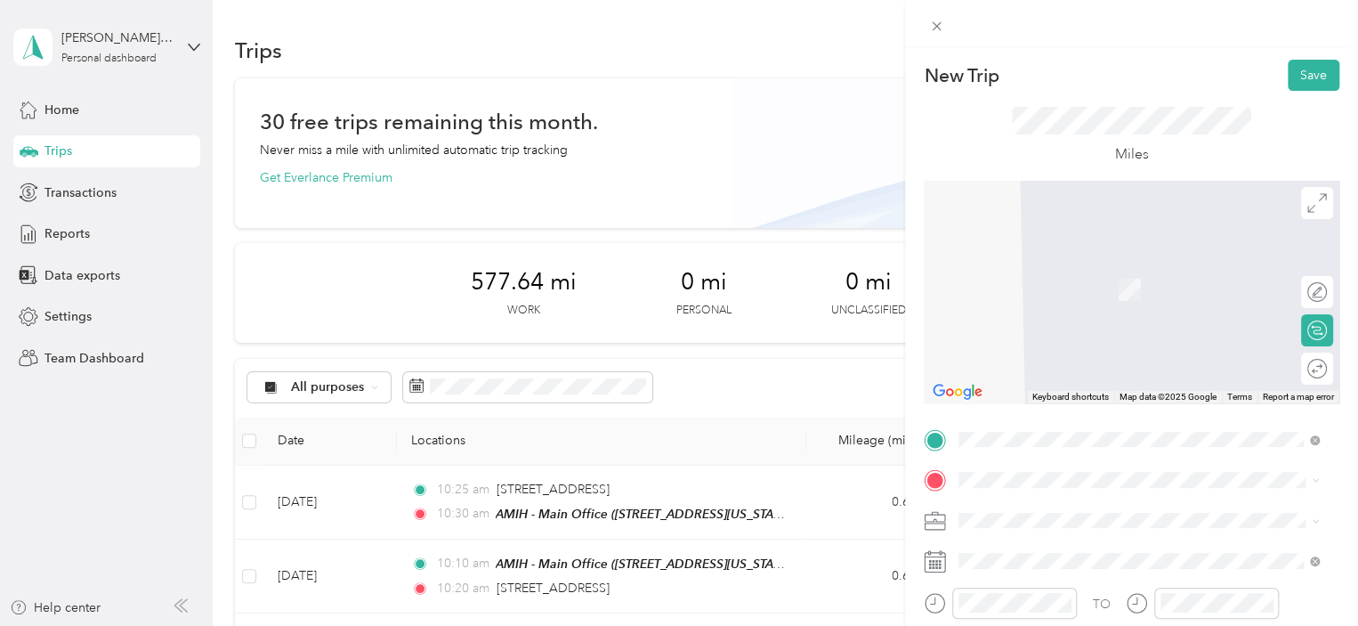
click at [1143, 270] on span "[STREET_ADDRESS][US_STATE]" at bounding box center [1081, 262] width 178 height 16
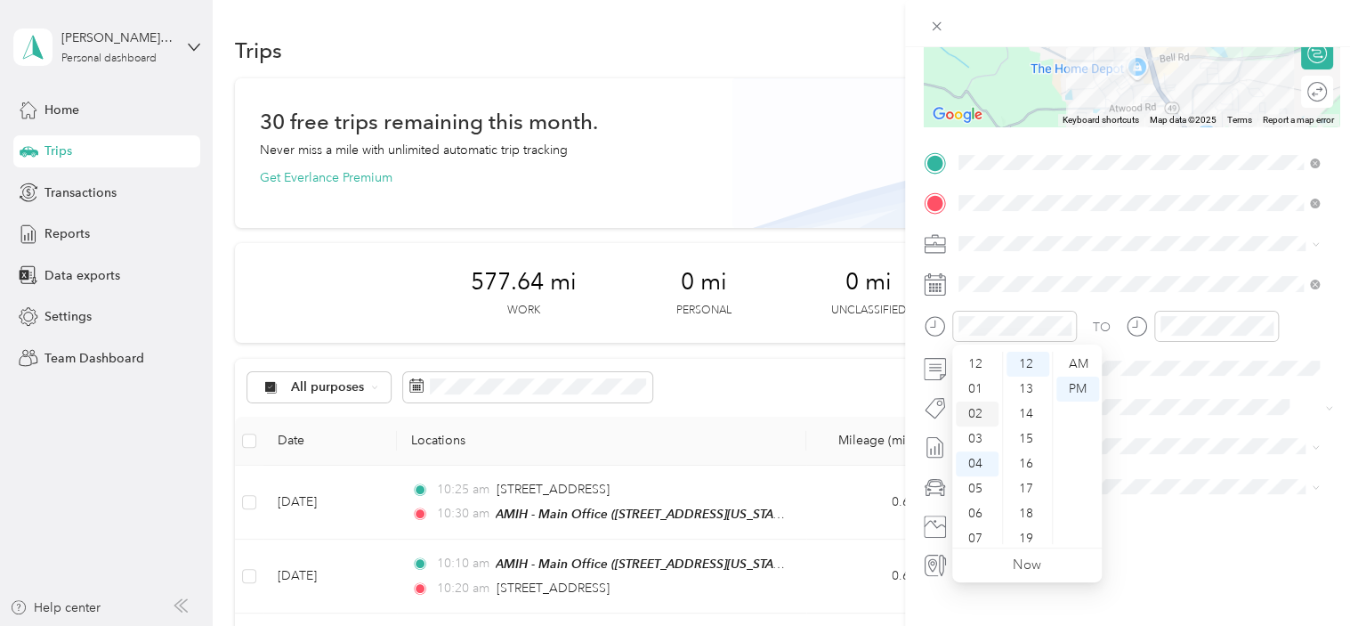
click at [978, 422] on div "02" at bounding box center [977, 413] width 43 height 25
click at [1030, 369] on div "00" at bounding box center [1028, 364] width 43 height 25
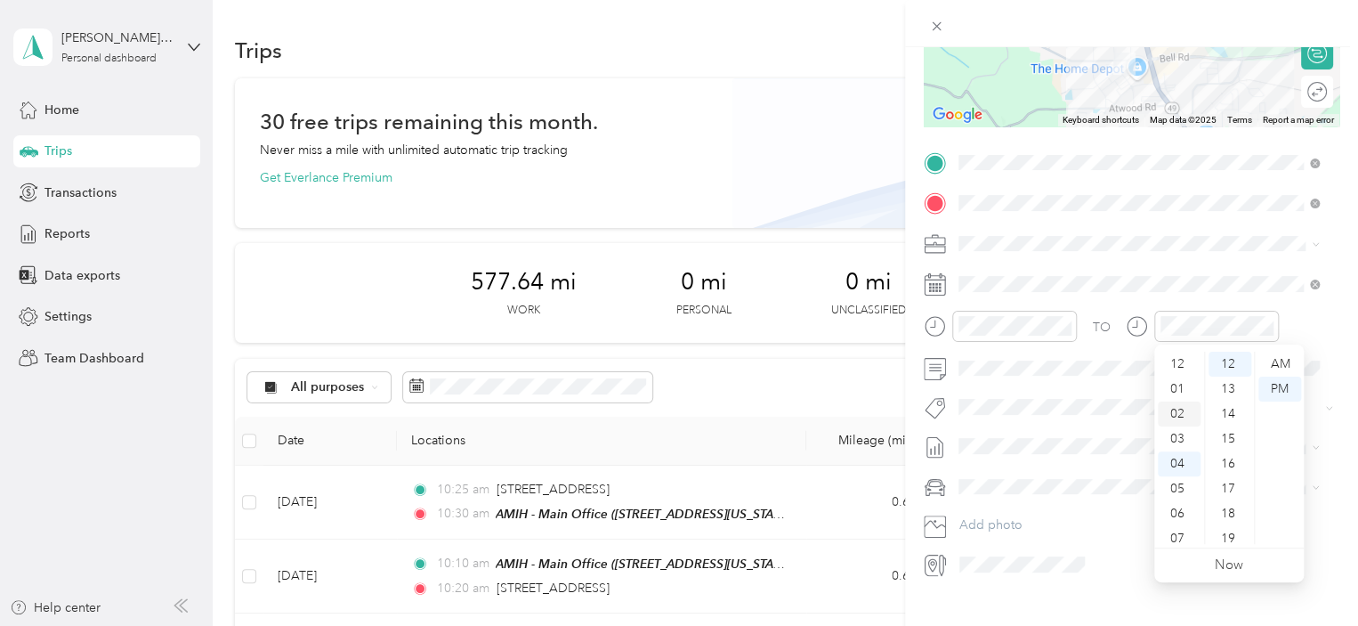
click at [1176, 410] on div "02" at bounding box center [1179, 413] width 43 height 25
click at [1235, 444] on div "15" at bounding box center [1230, 438] width 43 height 25
click at [1000, 357] on span at bounding box center [1145, 368] width 387 height 28
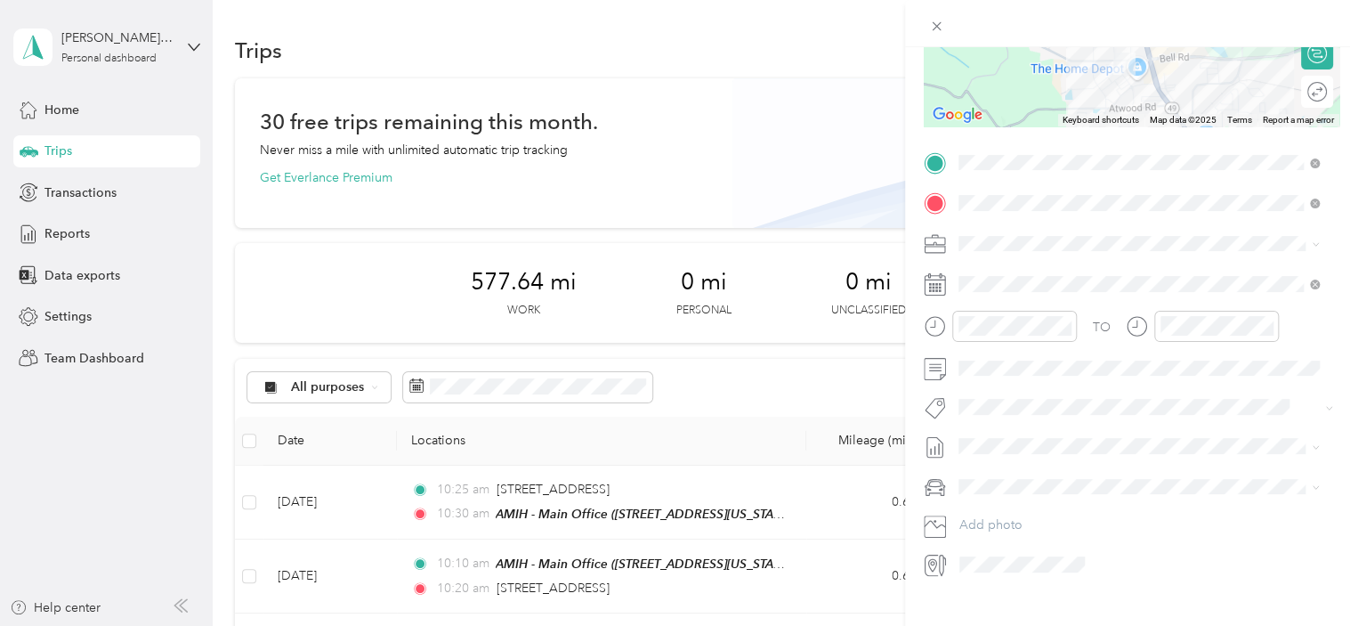
click at [1002, 625] on div "New Trip Save This trip cannot be edited because it is either under review, app…" at bounding box center [674, 626] width 1349 height 0
click at [1022, 491] on li "[DATE] - [DATE] Draft" at bounding box center [1138, 496] width 373 height 28
click at [1032, 512] on div "Ford F250" at bounding box center [1139, 507] width 348 height 19
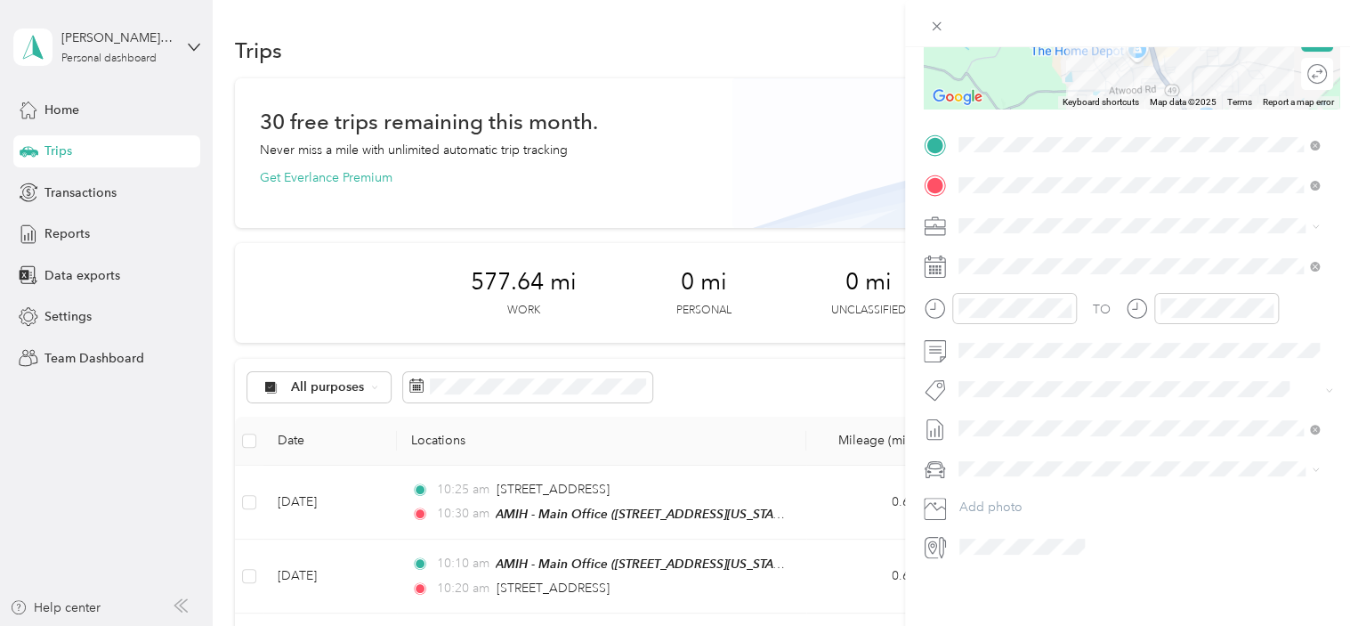
scroll to position [0, 0]
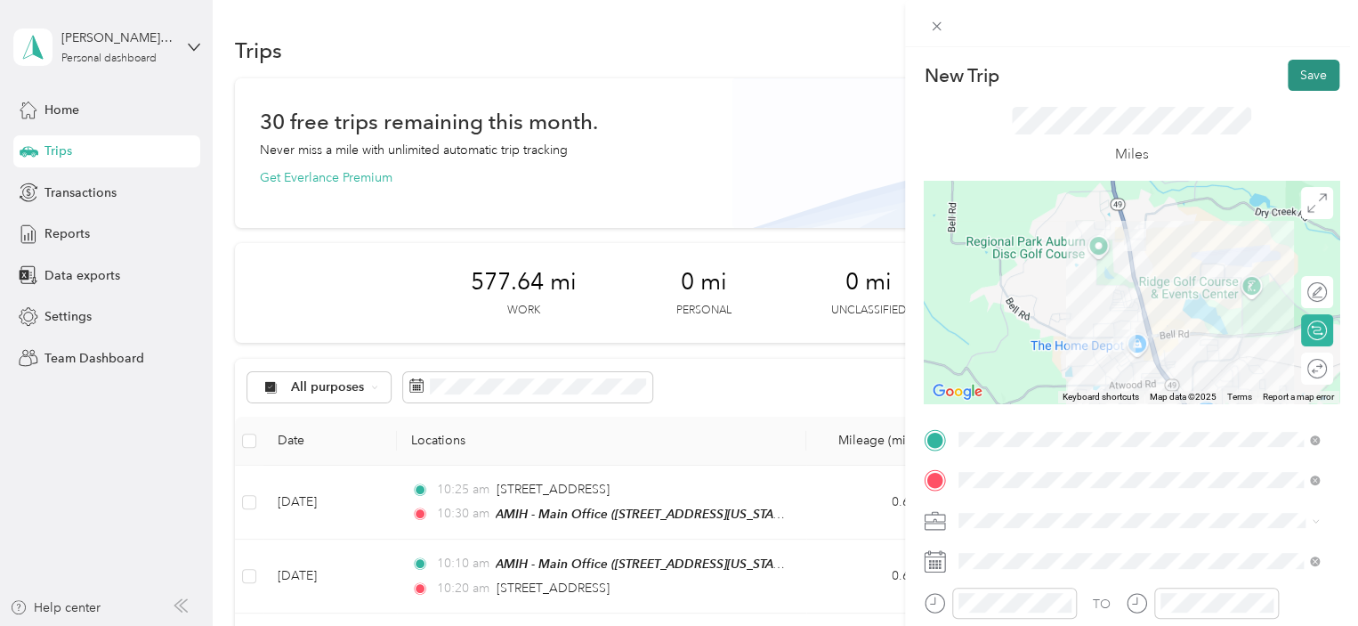
click at [1309, 88] on button "Save" at bounding box center [1314, 75] width 52 height 31
